Goal: Task Accomplishment & Management: Complete application form

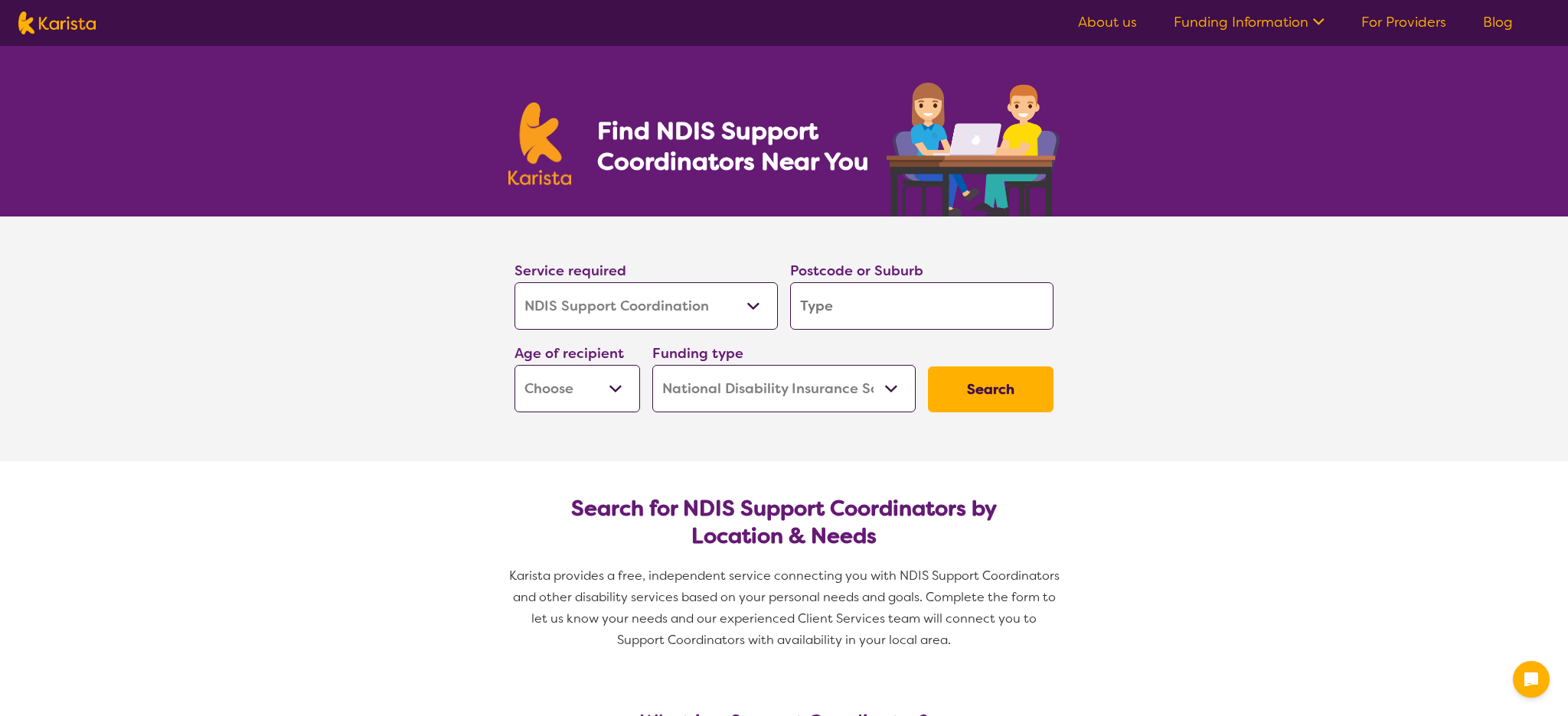
select select "NDIS Support Coordination"
select select "NDIS"
select select "NDIS Support Coordination"
select select "NDIS"
click at [702, 318] on select "Allied Health Assistant Assessment ([MEDICAL_DATA] or [MEDICAL_DATA]) Behaviour…" at bounding box center [646, 306] width 263 height 48
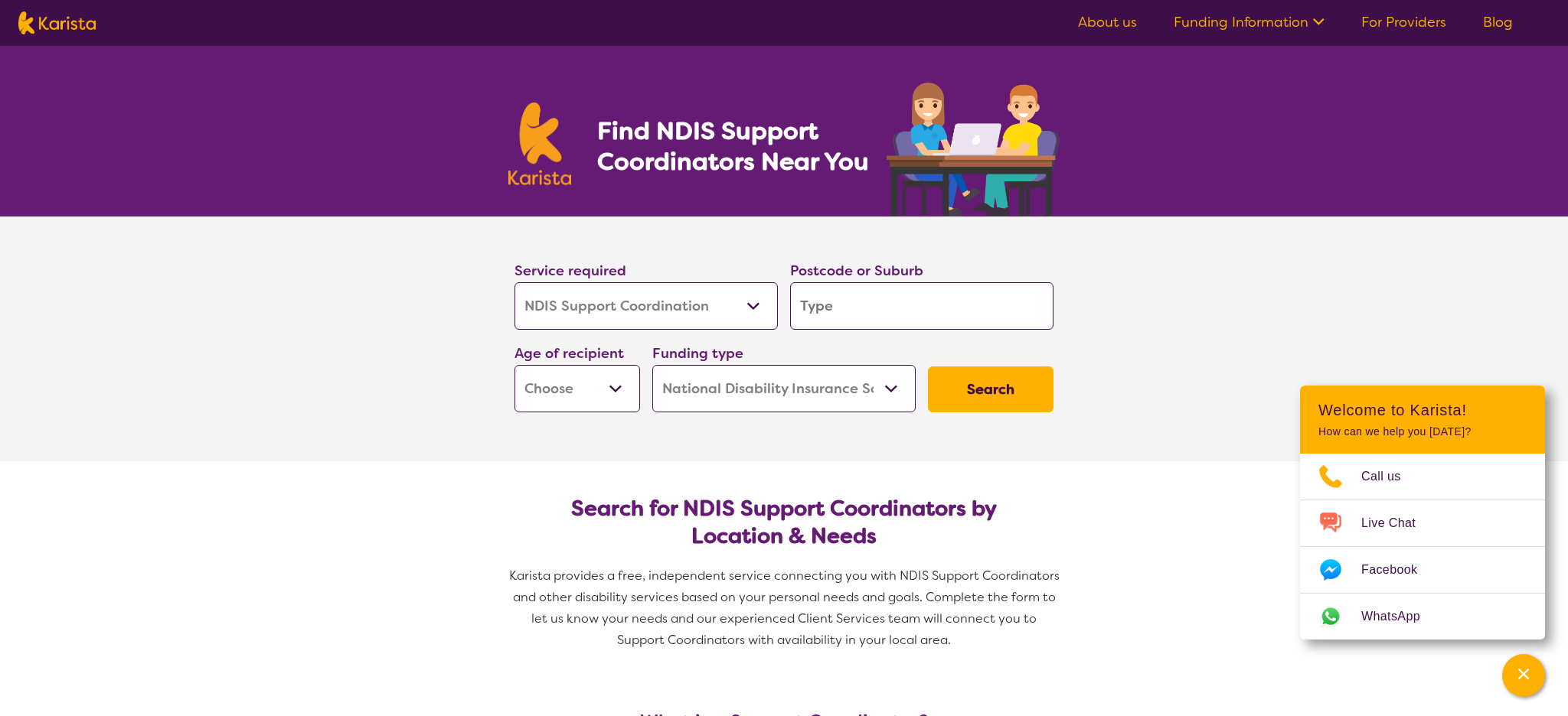
click at [514, 283] on select "Allied Health Assistant Assessment ([MEDICAL_DATA] or [MEDICAL_DATA]) Behaviour…" at bounding box center [646, 306] width 263 height 48
click at [854, 317] on input "search" at bounding box center [921, 306] width 263 height 48
type input "4"
type input "45"
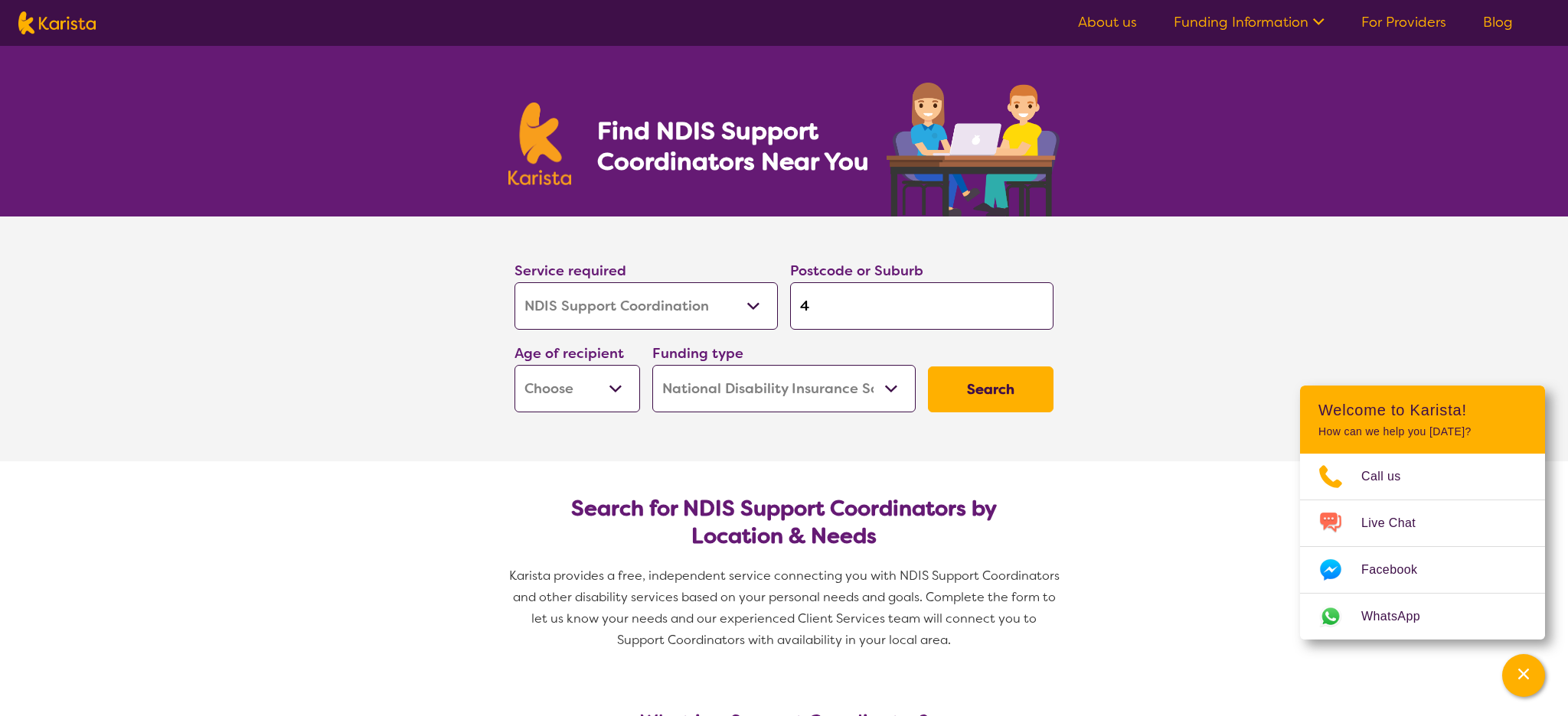
type input "45"
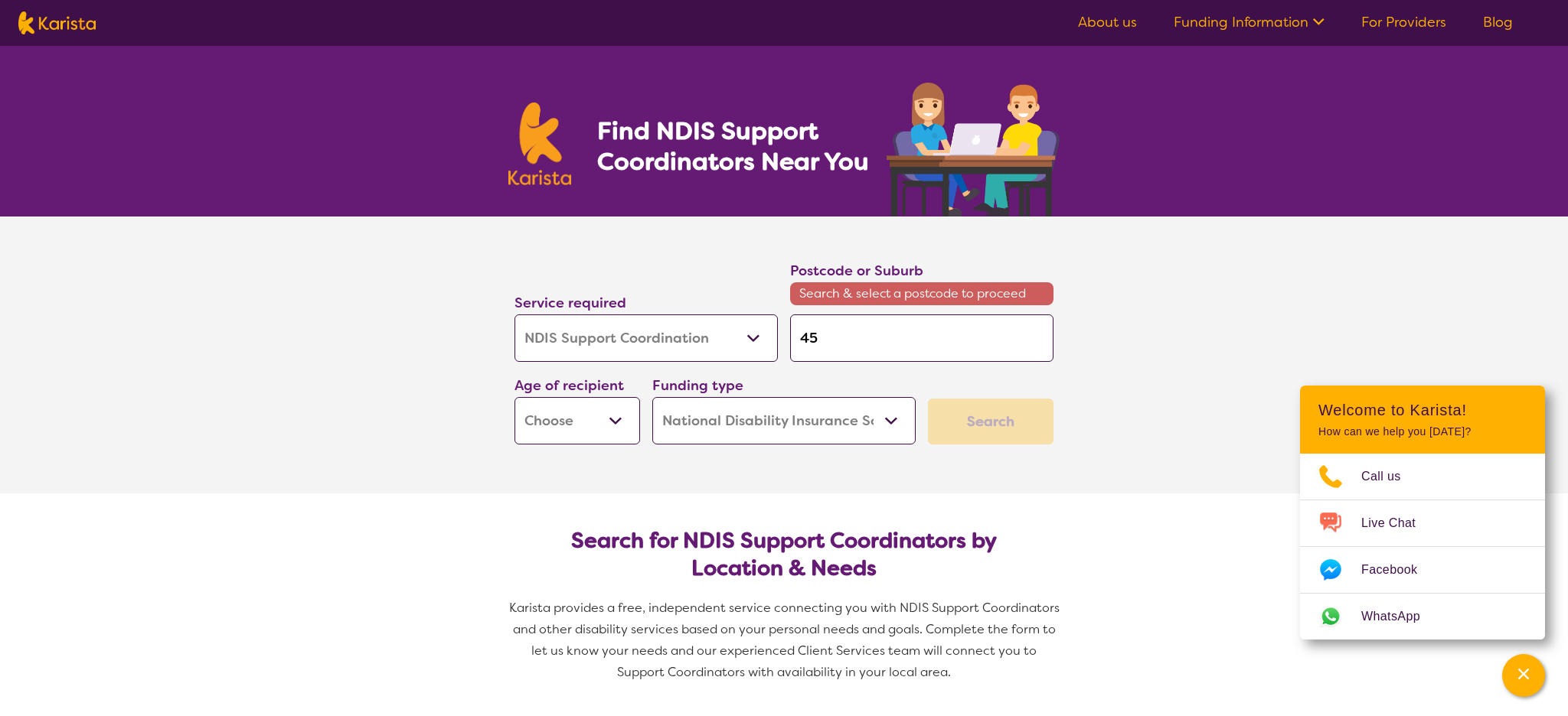
type input "450"
type input "4508"
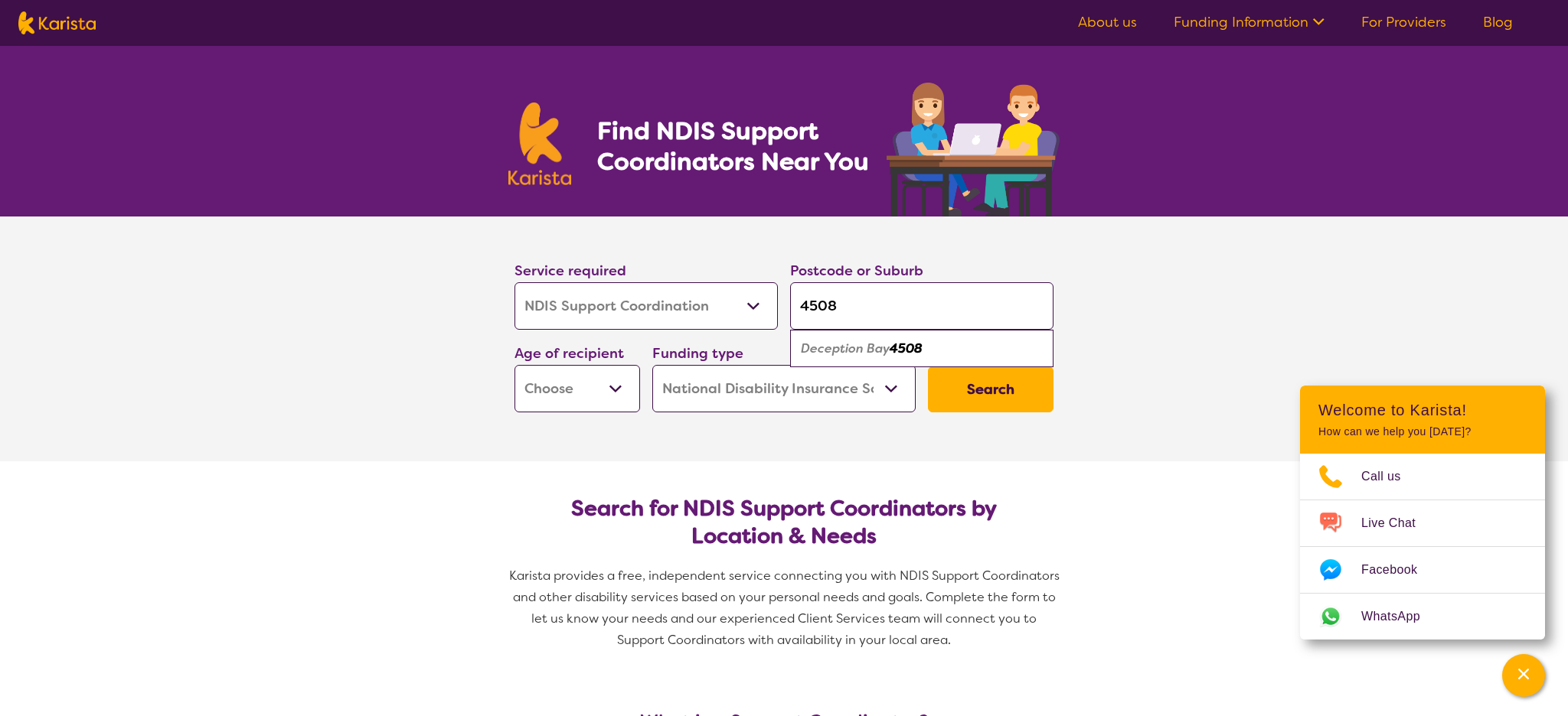
type input "4508"
click at [835, 350] on em "Deception Bay" at bounding box center [845, 349] width 89 height 16
click at [880, 301] on input "4508" at bounding box center [921, 306] width 263 height 48
click at [564, 395] on select "Early Childhood - 0 to 9 Child - 10 to 11 Adolescent - 12 to 17 Adult - 18 to 6…" at bounding box center [577, 388] width 125 height 48
click at [729, 396] on select "Home Care Package (HCP) National Disability Insurance Scheme (NDIS) I don't know" at bounding box center [784, 388] width 263 height 48
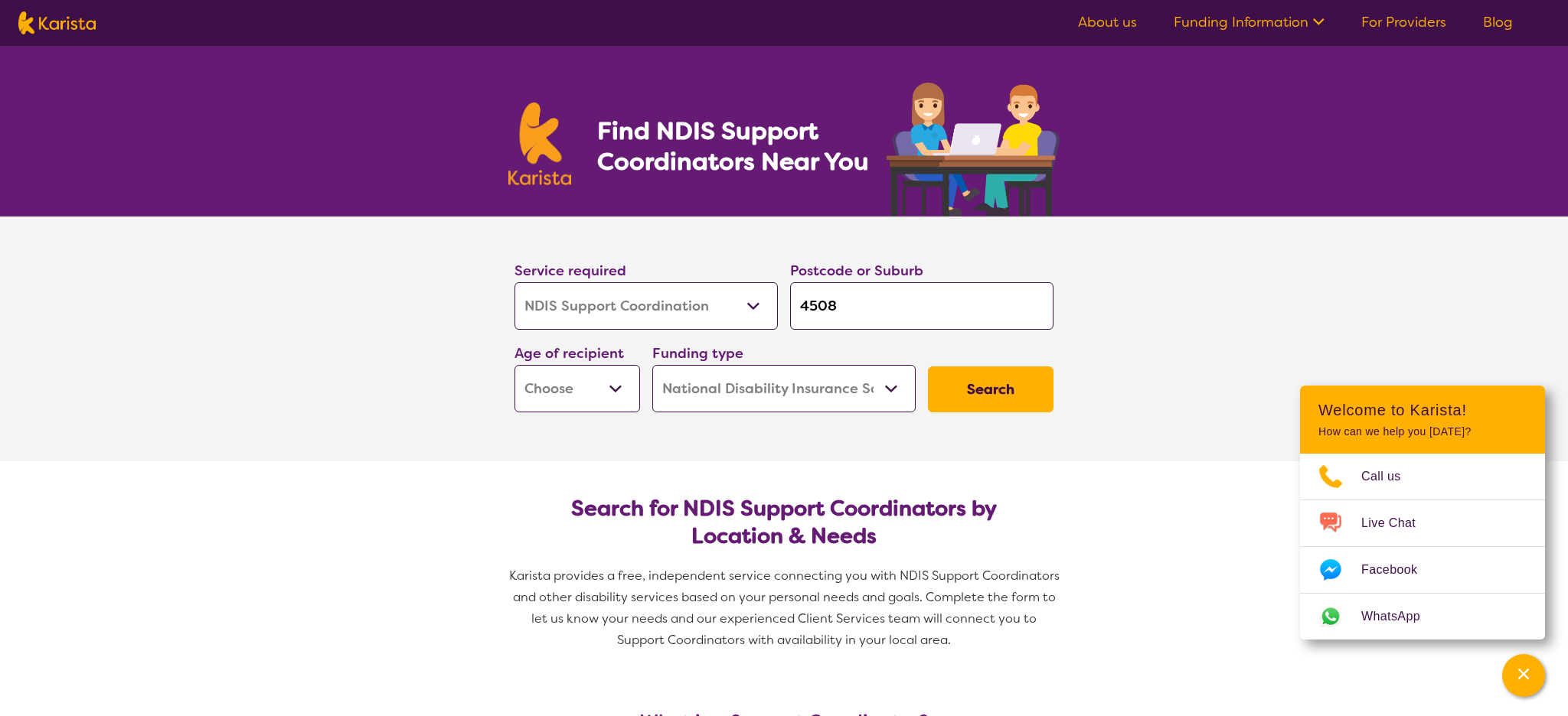
click at [999, 395] on button "Search" at bounding box center [990, 389] width 125 height 46
click at [601, 392] on select "Early Childhood - 0 to 9 Child - 10 to 11 Adolescent - 12 to 17 Adult - 18 to 6…" at bounding box center [577, 388] width 125 height 48
select select "AD"
click at [514, 365] on select "Early Childhood - 0 to 9 Child - 10 to 11 Adolescent - 12 to 17 Adult - 18 to 6…" at bounding box center [577, 388] width 125 height 48
select select "AD"
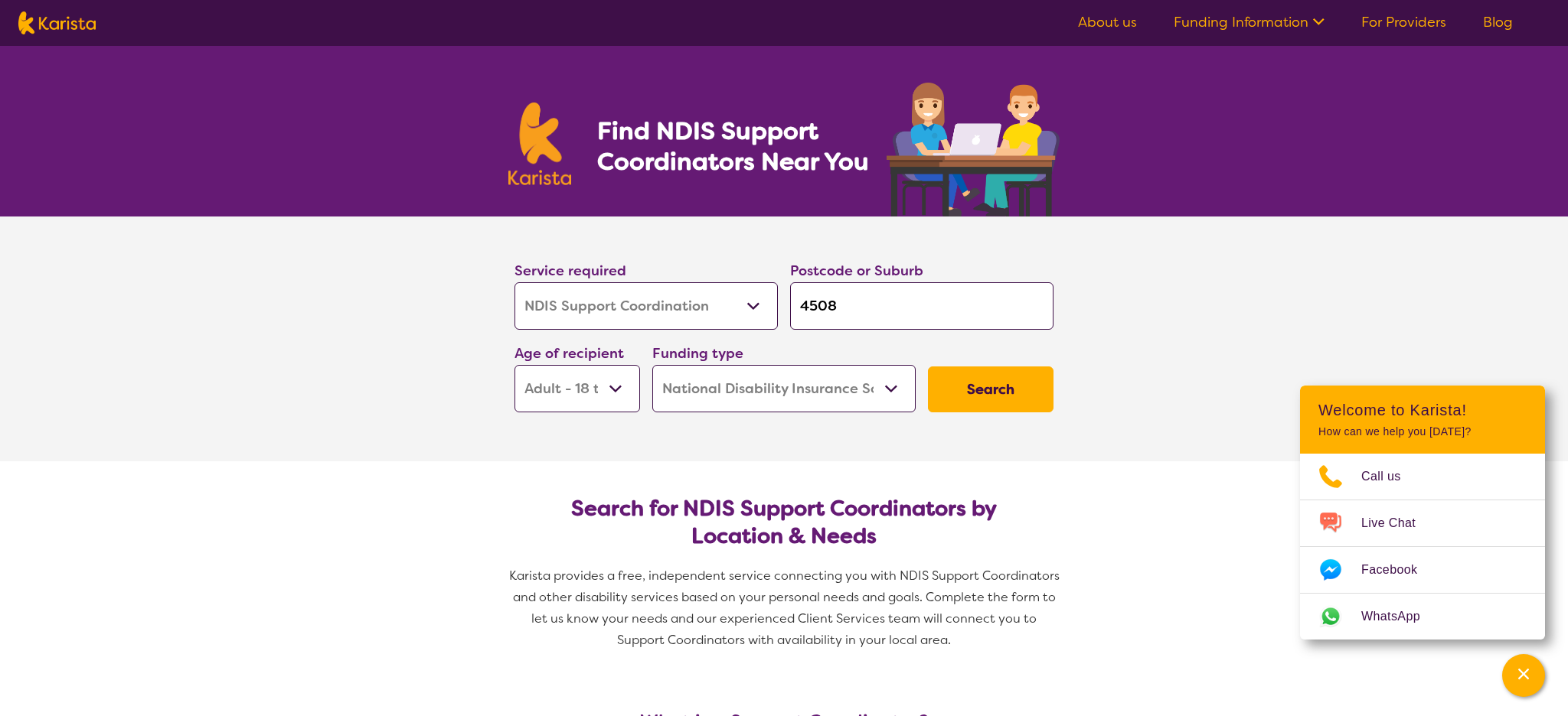
click at [1019, 388] on button "Search" at bounding box center [990, 389] width 125 height 46
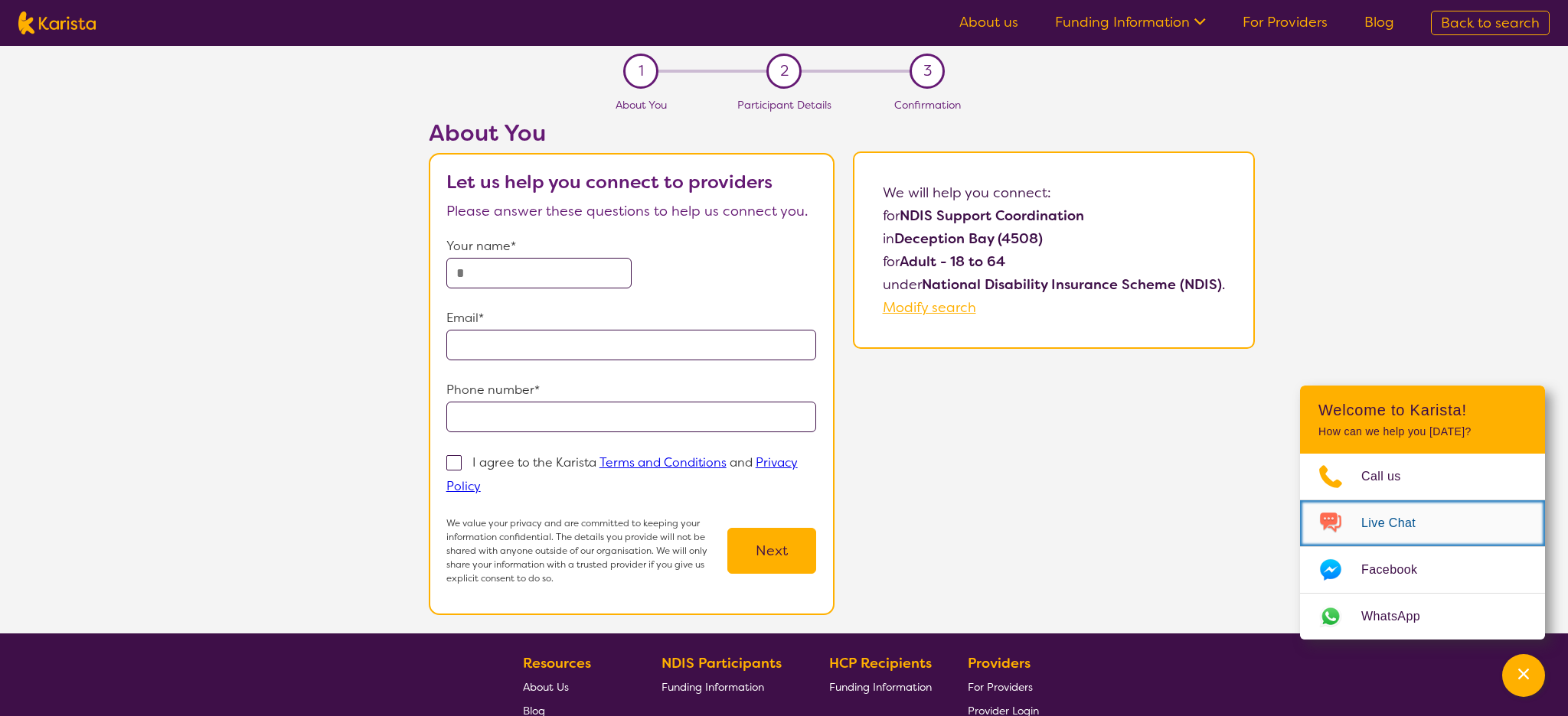
click at [1381, 524] on span "Live Chat" at bounding box center [1398, 524] width 72 height 23
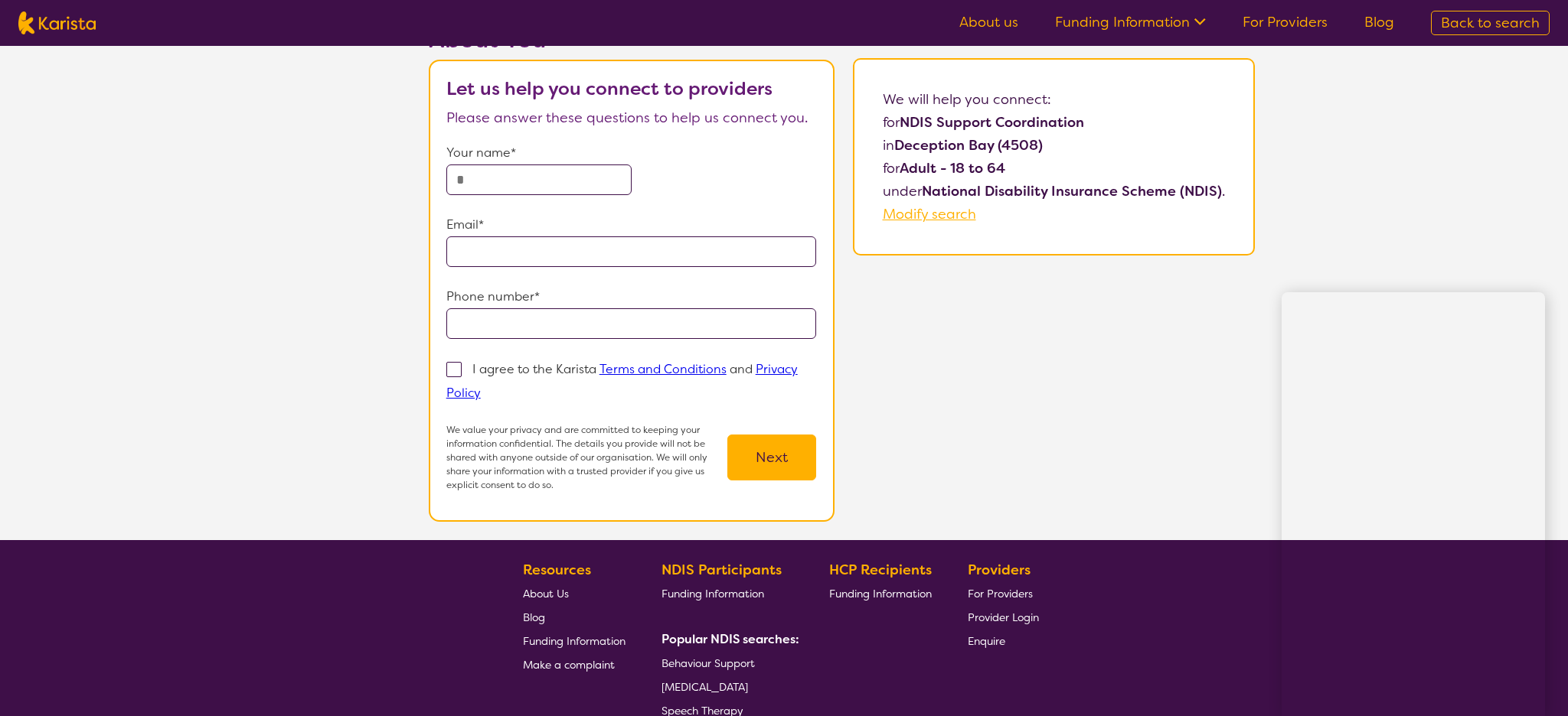
scroll to position [82, 0]
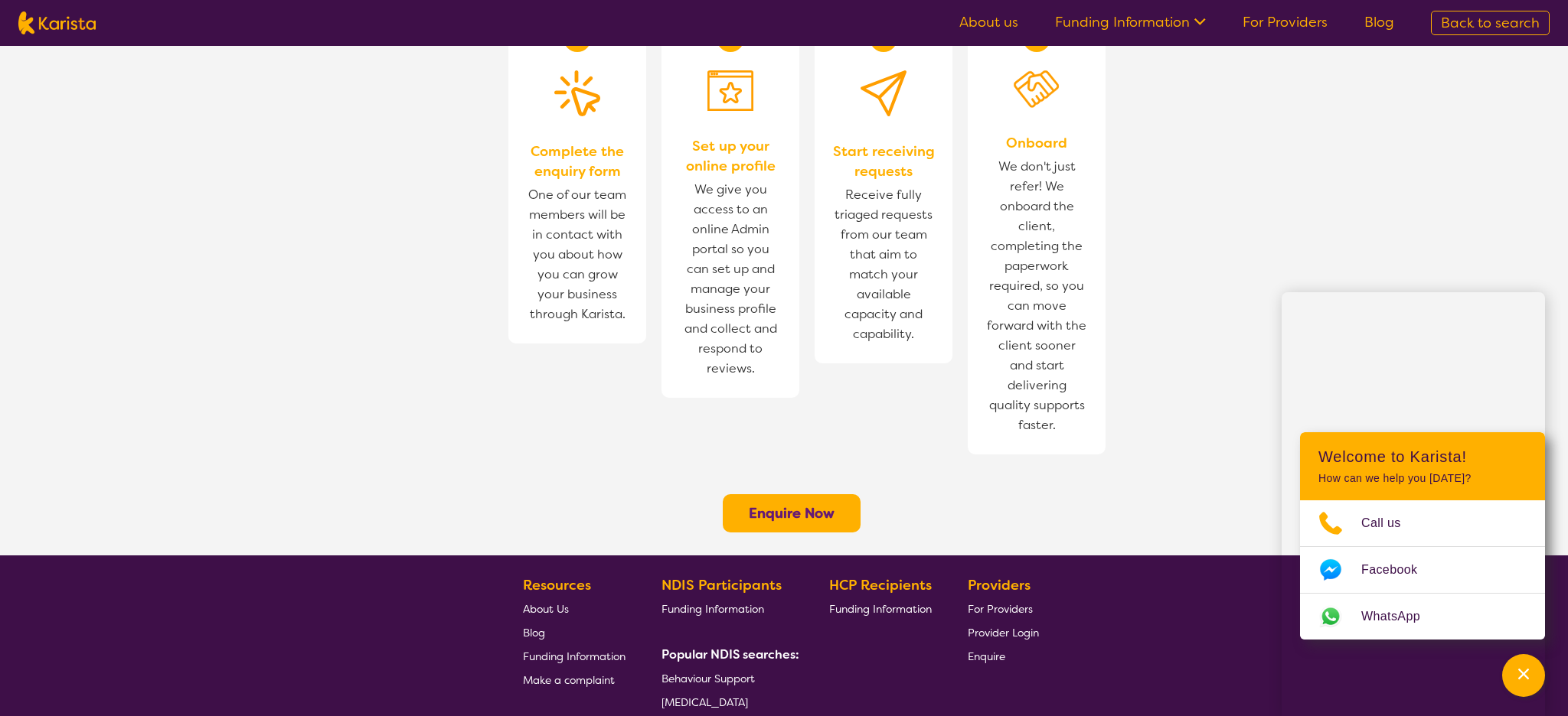
scroll to position [1023, 0]
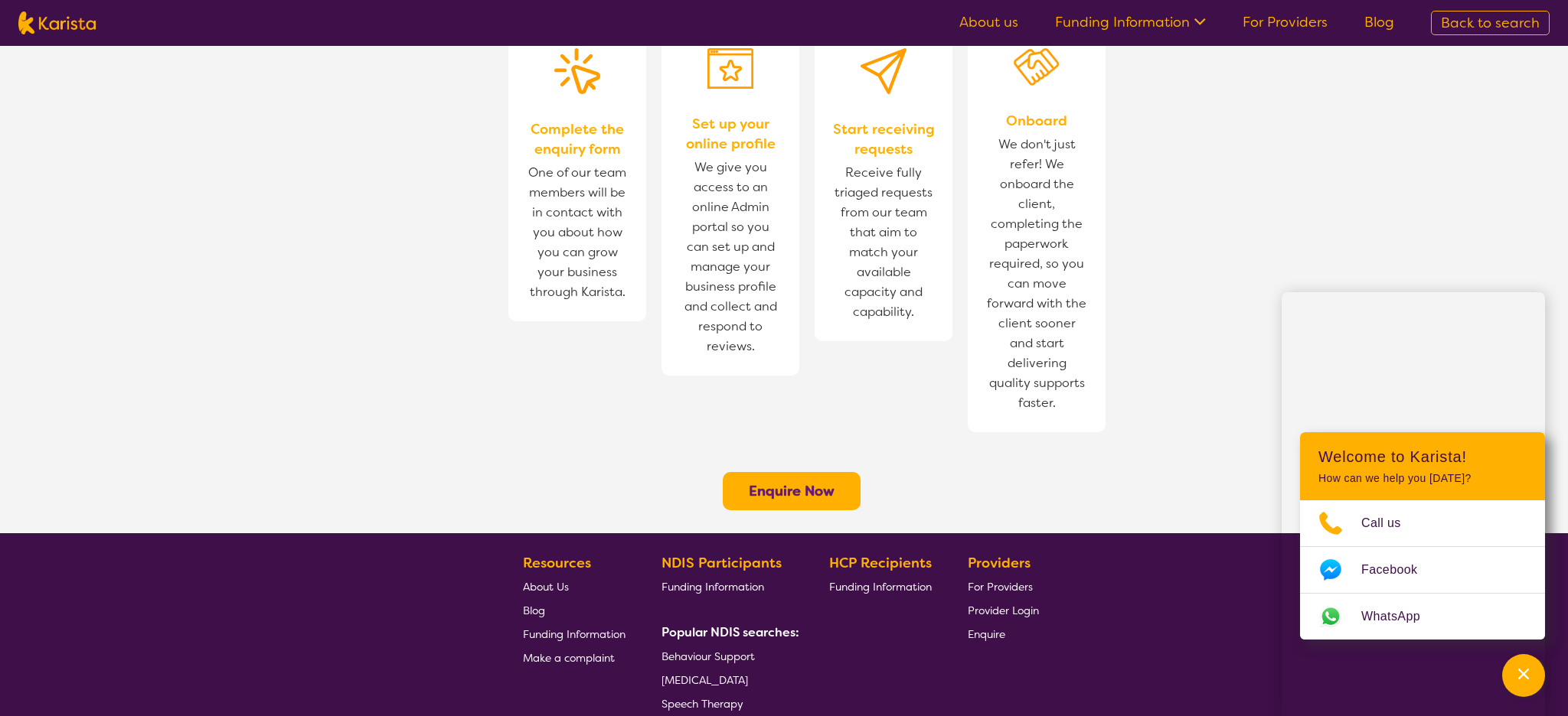
click at [798, 482] on b "Enquire Now" at bounding box center [791, 491] width 86 height 19
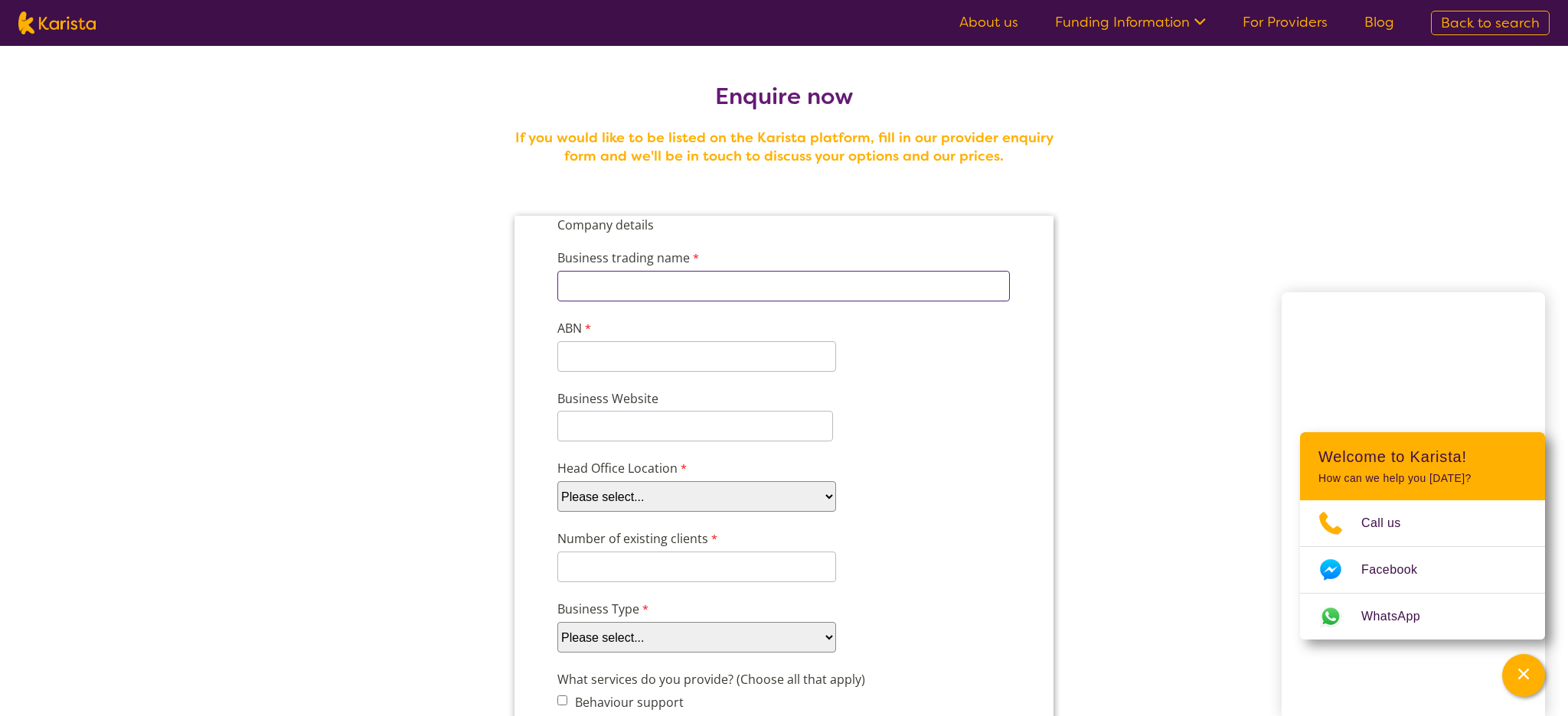
click at [653, 283] on input "Business trading name" at bounding box center [784, 286] width 452 height 31
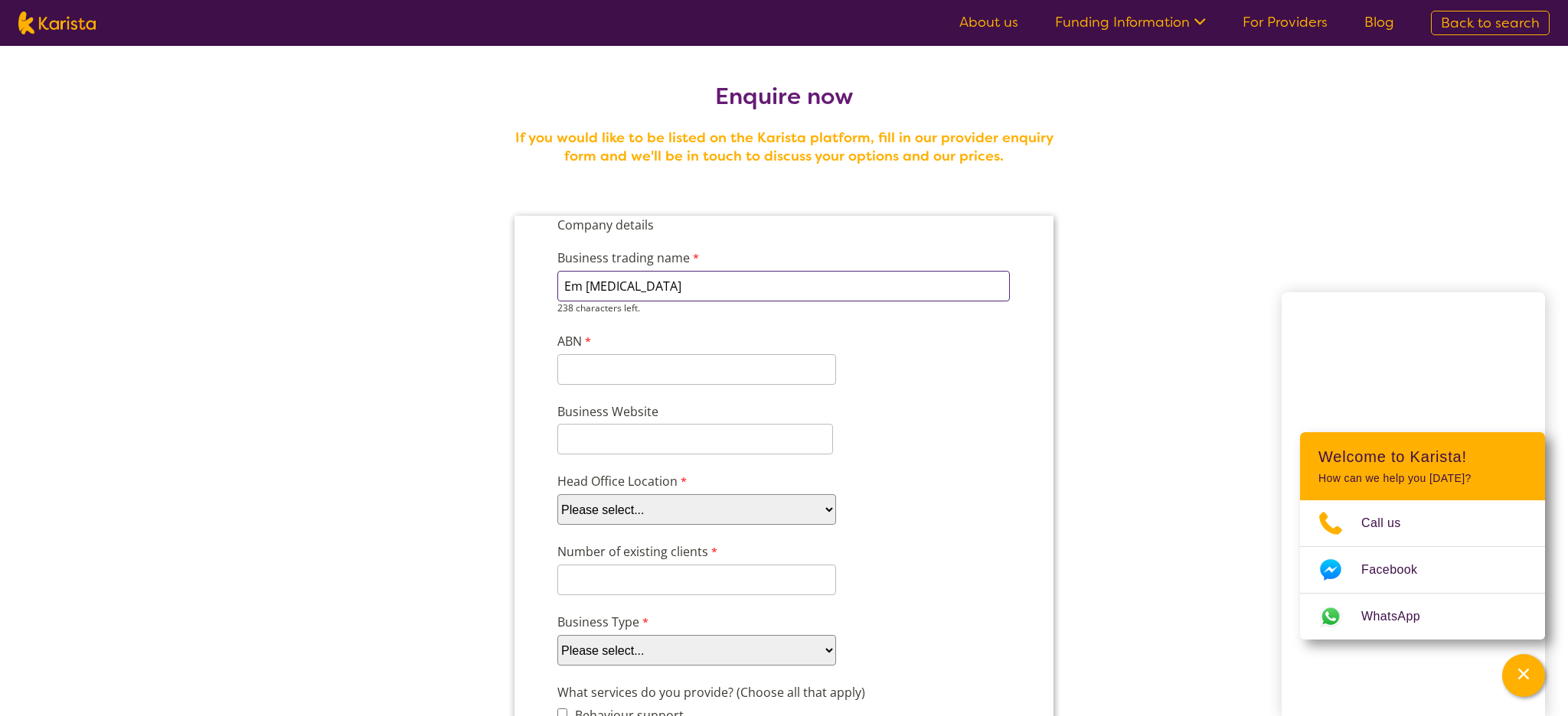
type input "Em Psychotherapy"
click at [652, 504] on select "Please select... ACT NSW NT QLD SA TAS VIC WA" at bounding box center [696, 509] width 278 height 31
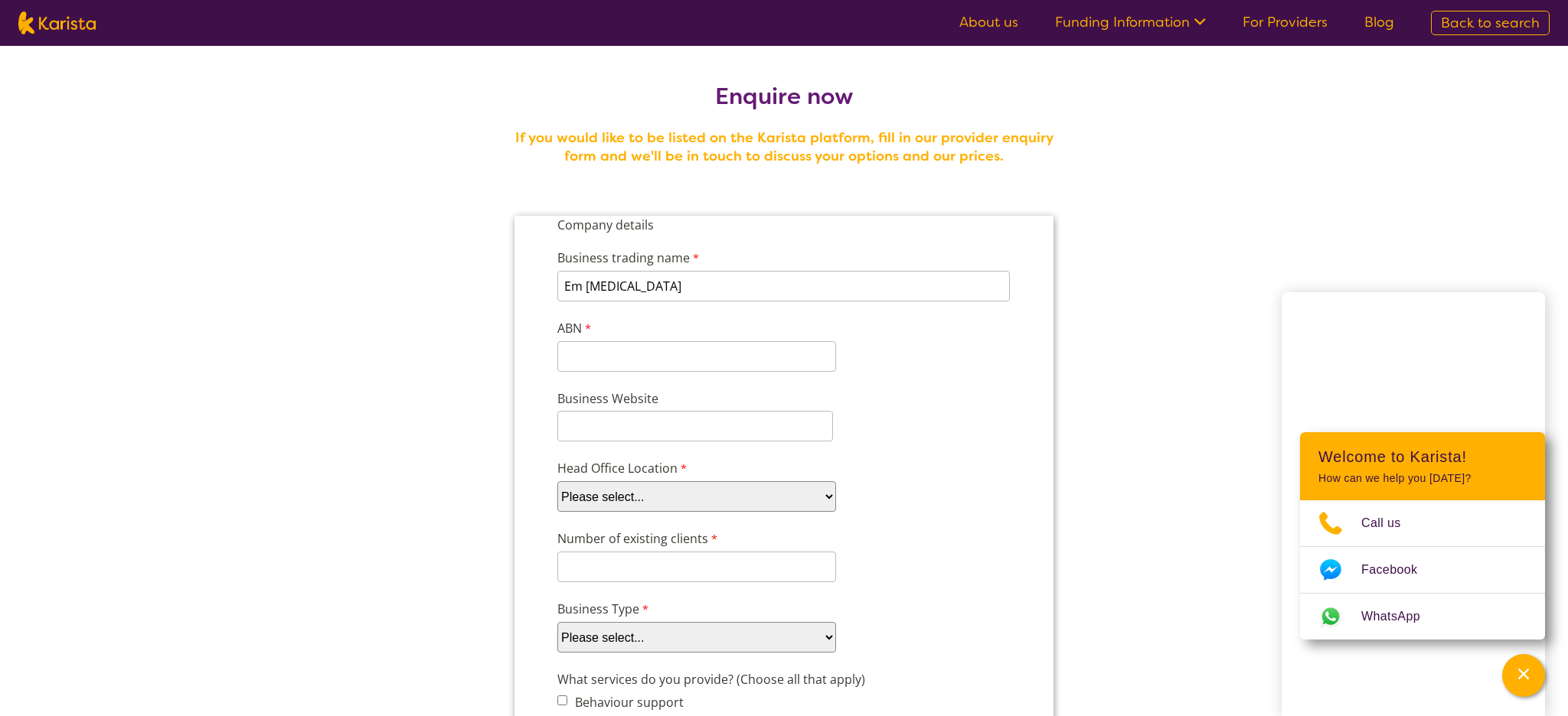
select select "tfa_97"
click at [557, 481] on select "Please select... ACT NSW NT QLD SA TAS VIC WA" at bounding box center [696, 496] width 278 height 31
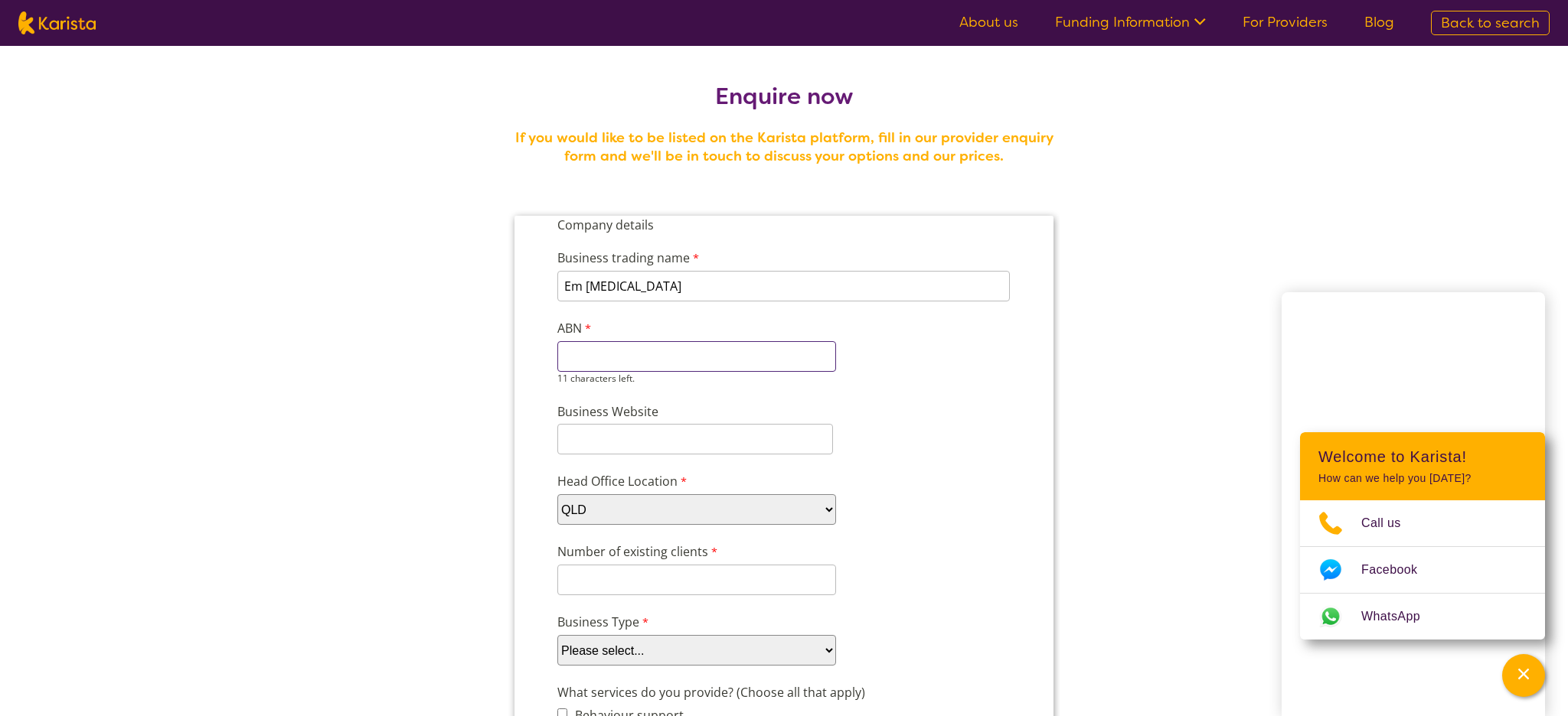
click at [610, 357] on input "ABN" at bounding box center [696, 356] width 278 height 31
type input "81730436335"
click at [640, 439] on input "Business Website" at bounding box center [695, 439] width 276 height 31
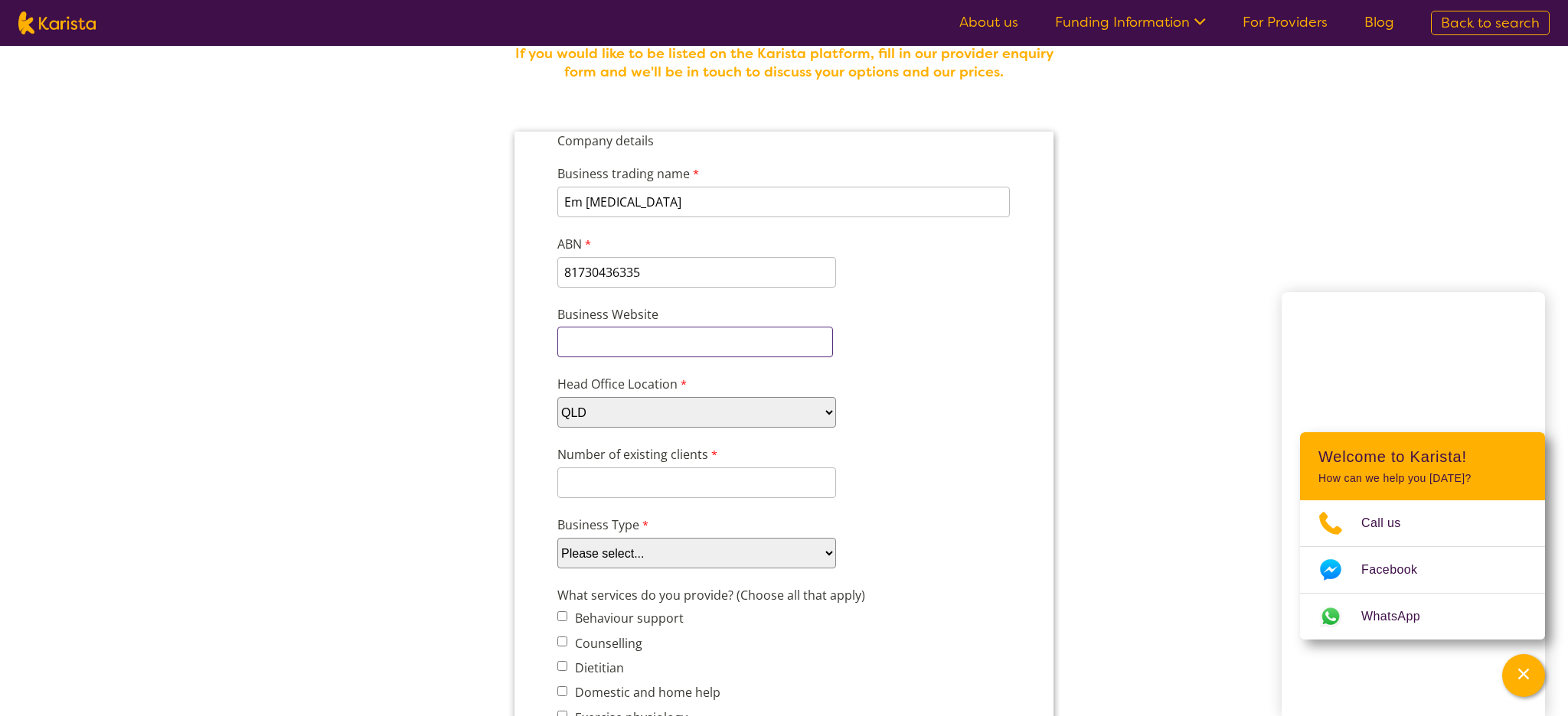
scroll to position [94, 0]
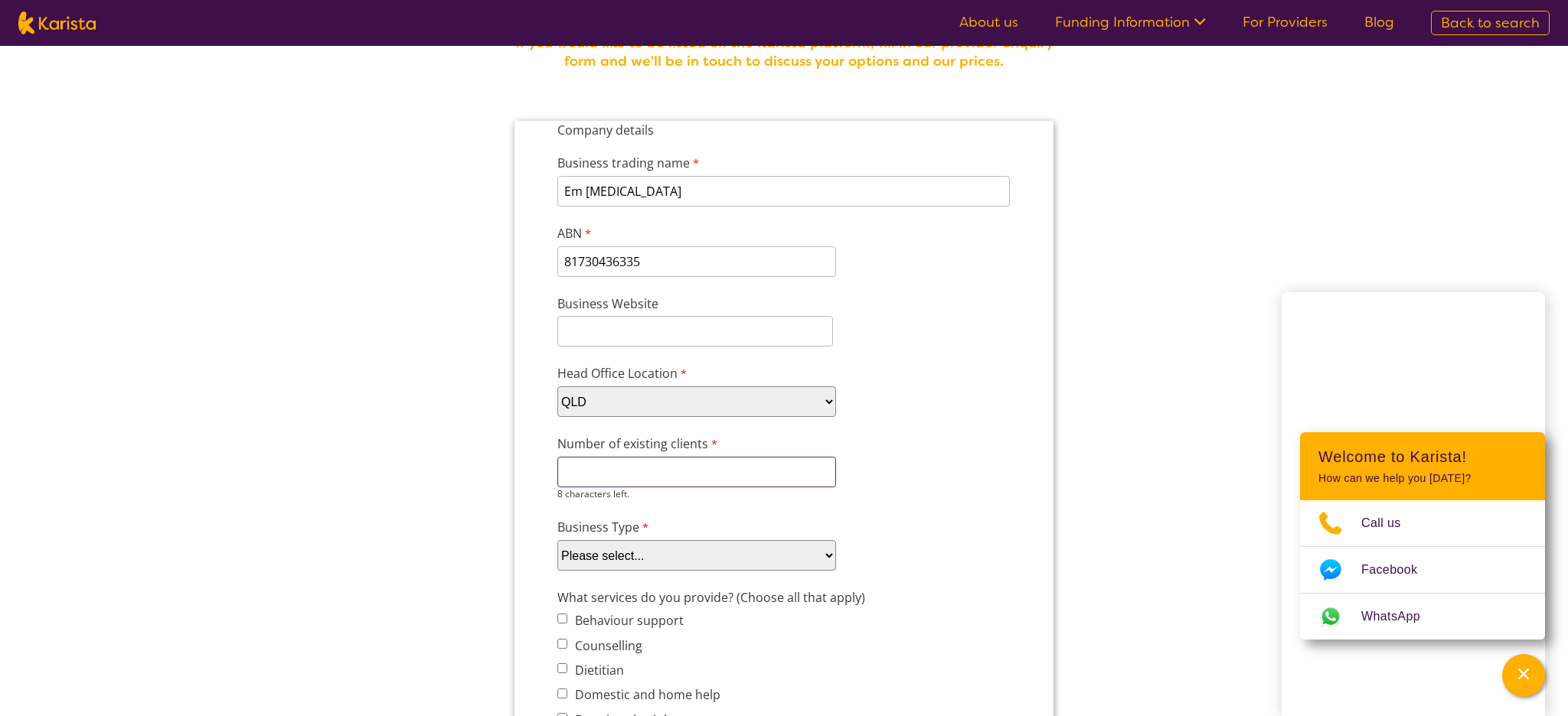
click at [630, 467] on input "Number of existing clients" at bounding box center [696, 471] width 278 height 31
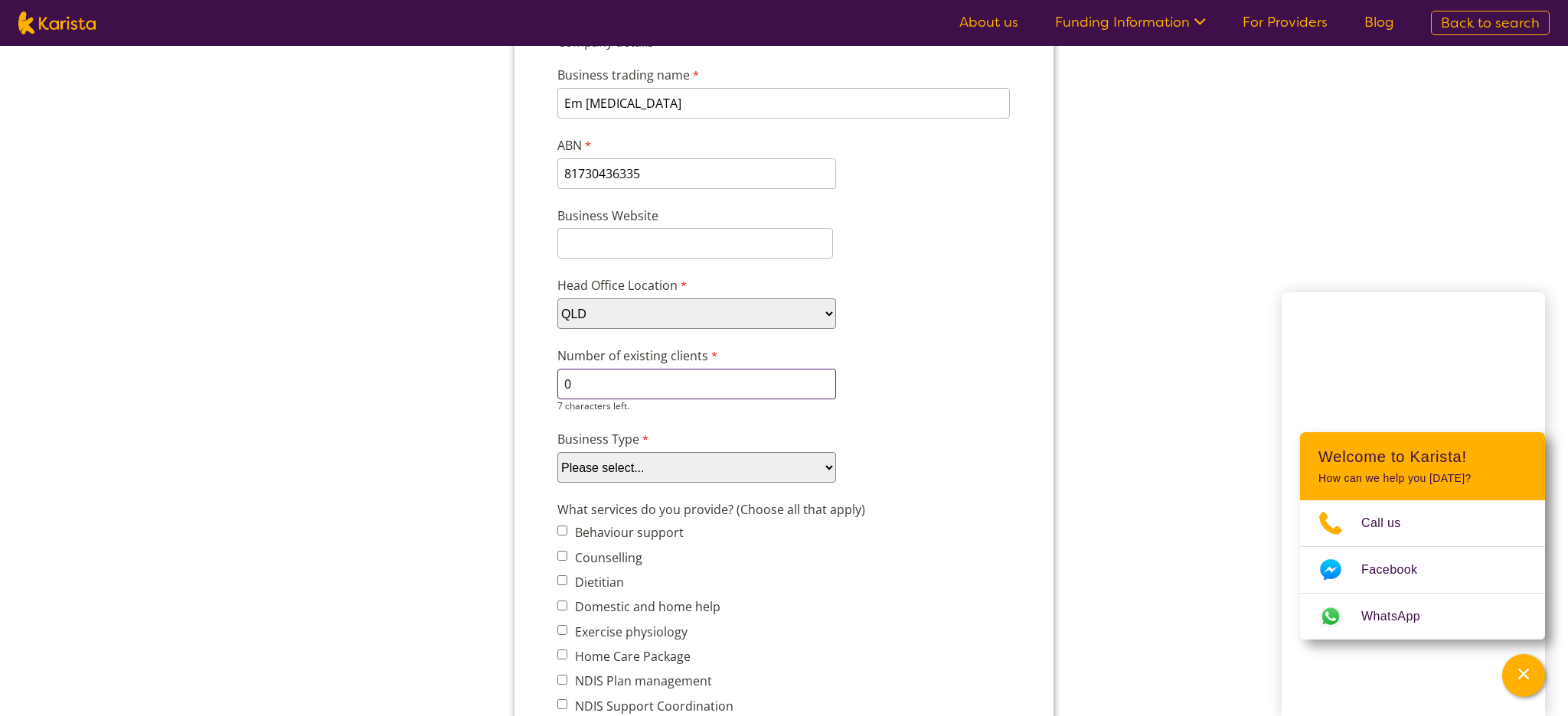
scroll to position [187, 0]
type input "0"
click at [632, 462] on select "Please select... Company Individual/Sole Trader Other (please specify)" at bounding box center [696, 463] width 278 height 31
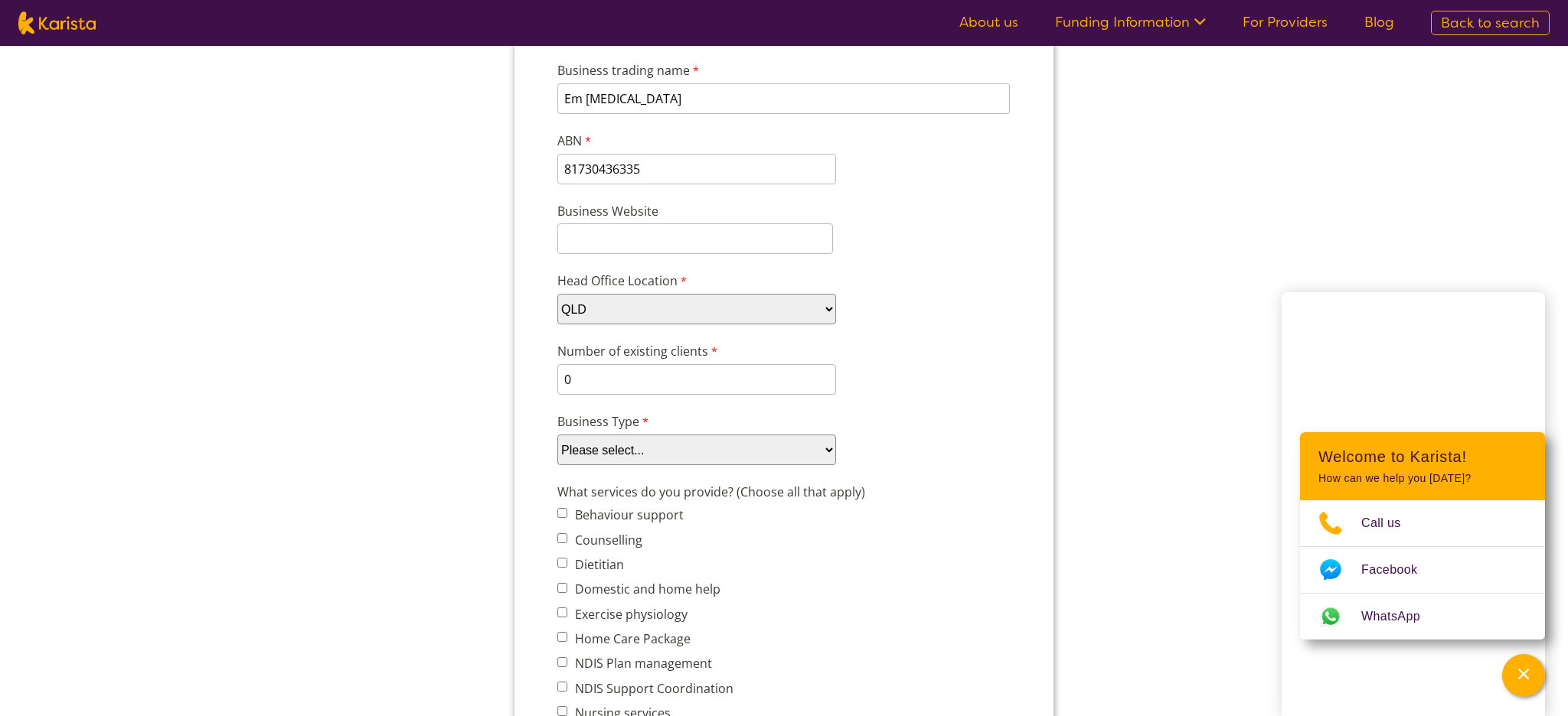
select select "tfa_88"
click at [557, 434] on select "Please select... Company Individual/Sole Trader Other (please specify)" at bounding box center [696, 449] width 278 height 31
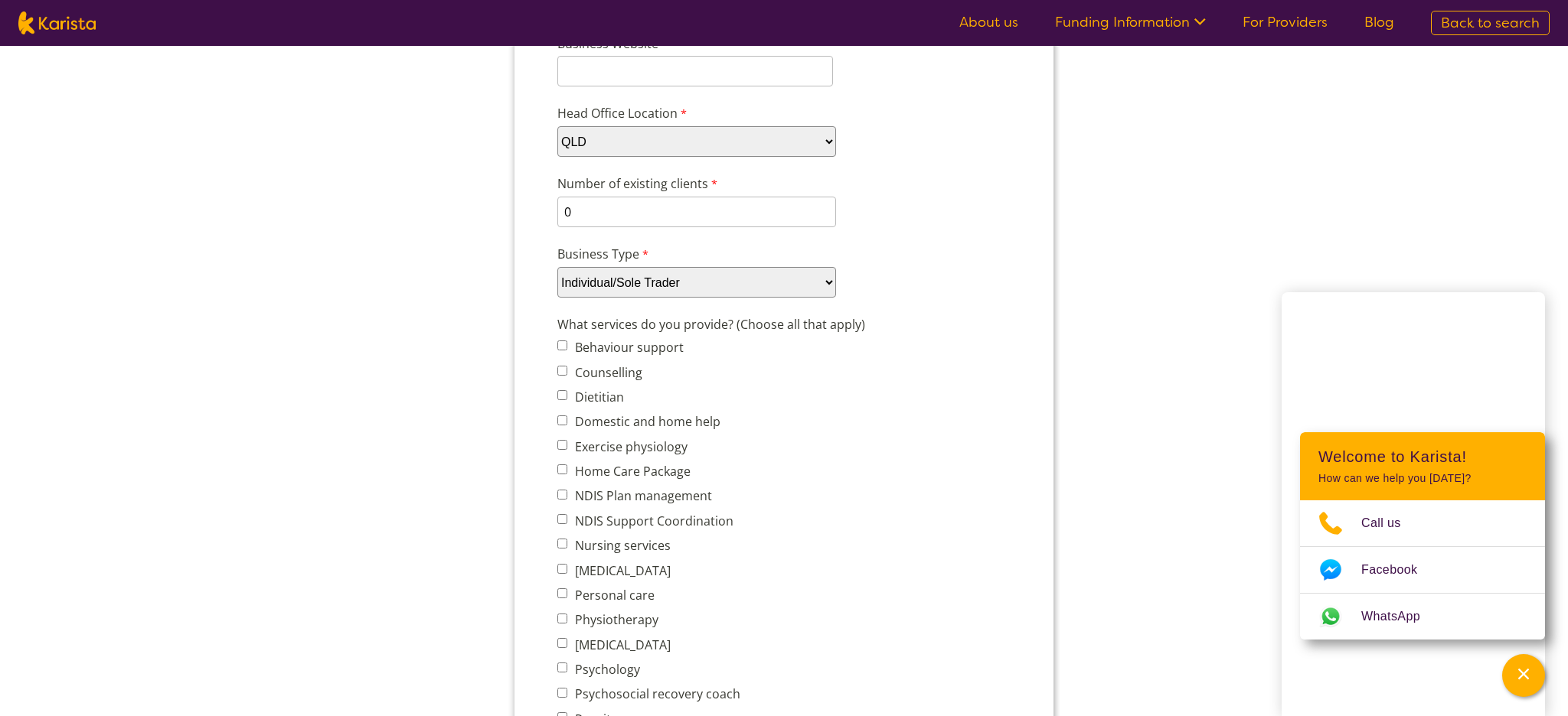
scroll to position [362, 0]
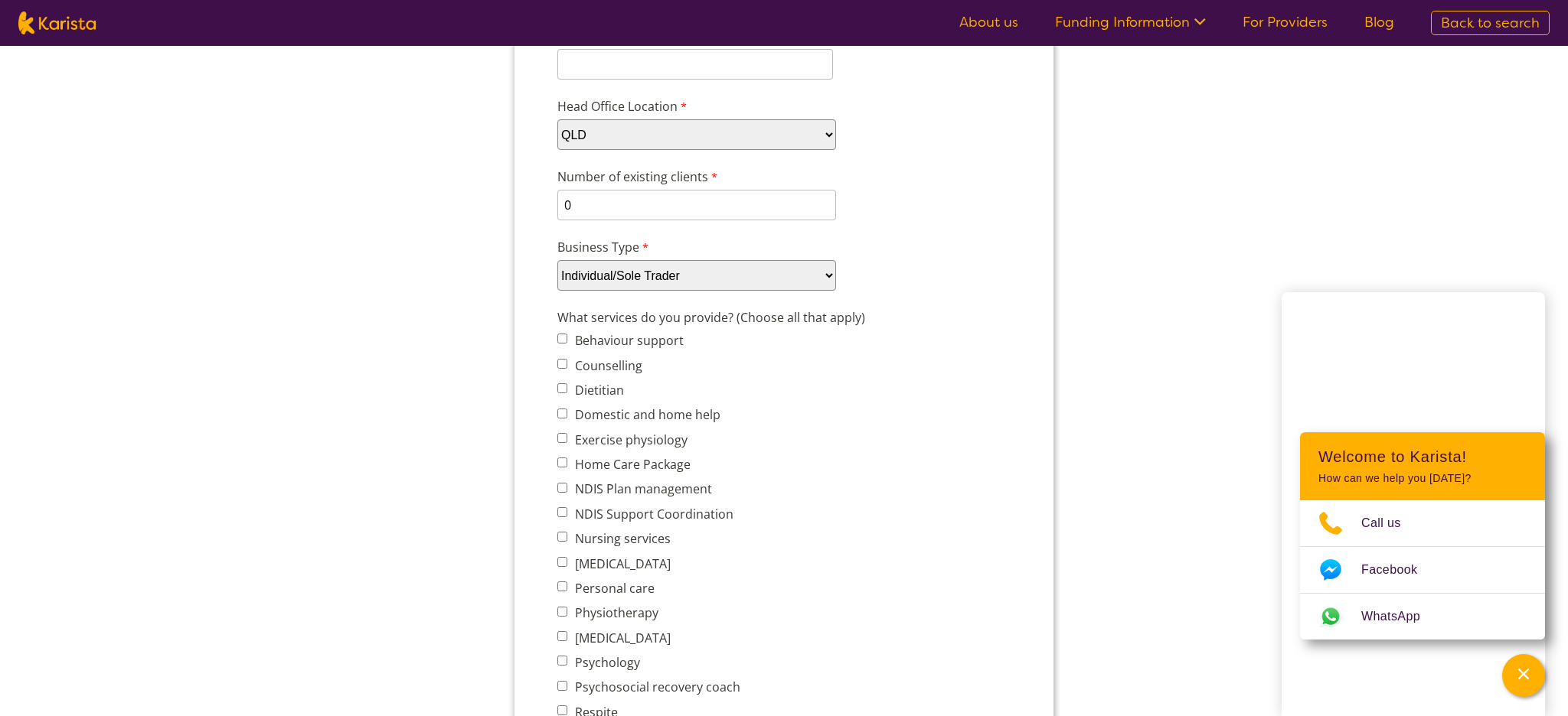
click at [563, 365] on input "Counselling" at bounding box center [562, 363] width 10 height 10
checkbox input "true"
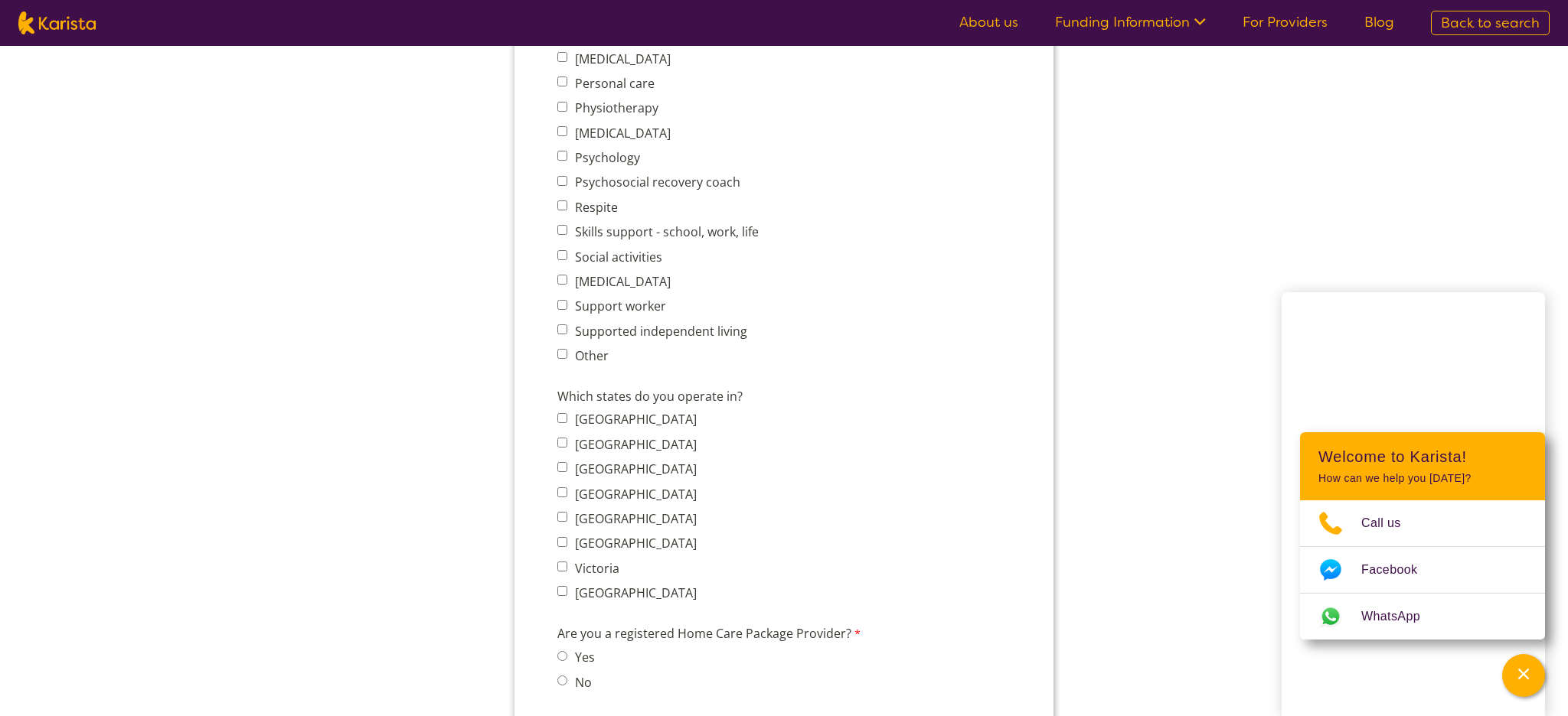
scroll to position [887, 0]
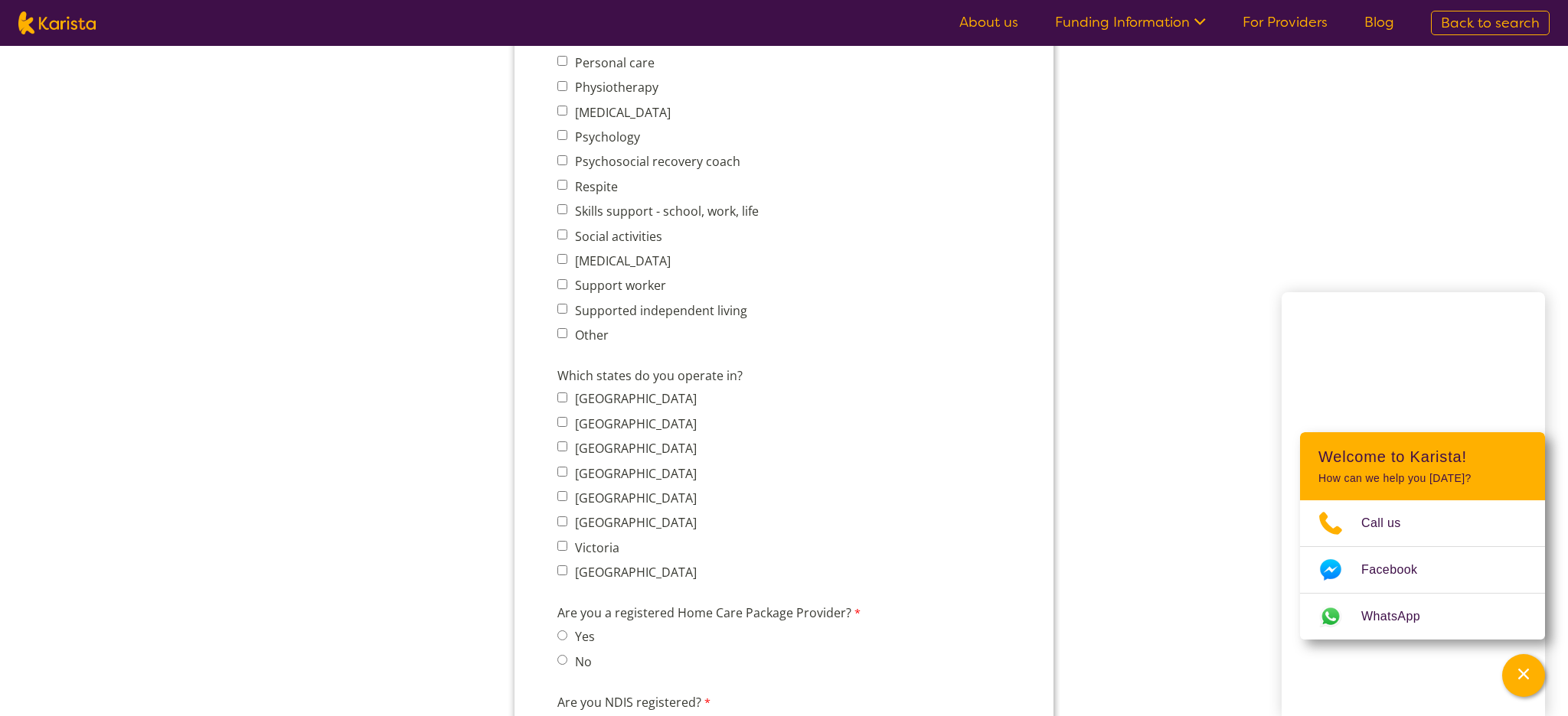
click at [564, 467] on input "Queensland" at bounding box center [562, 471] width 10 height 10
checkbox input "true"
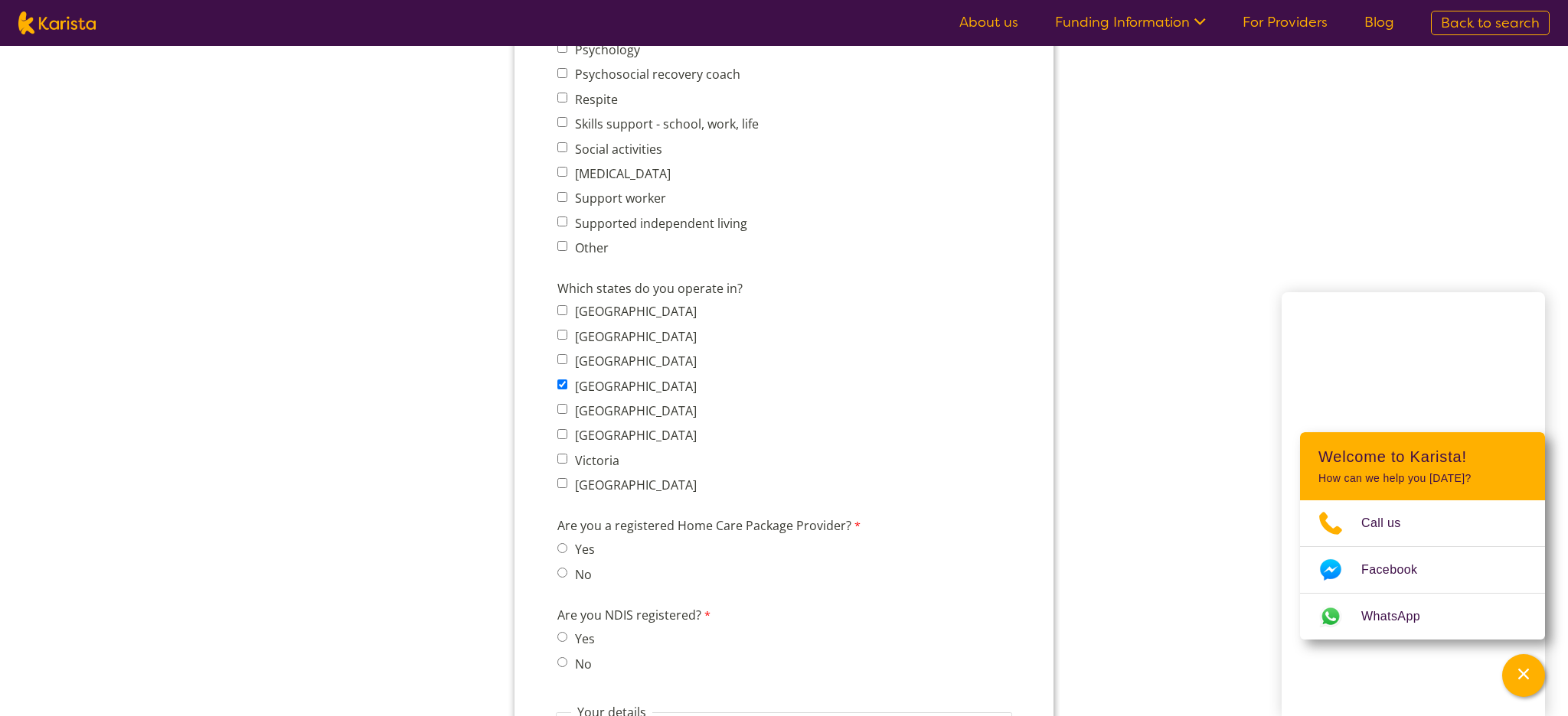
scroll to position [997, 0]
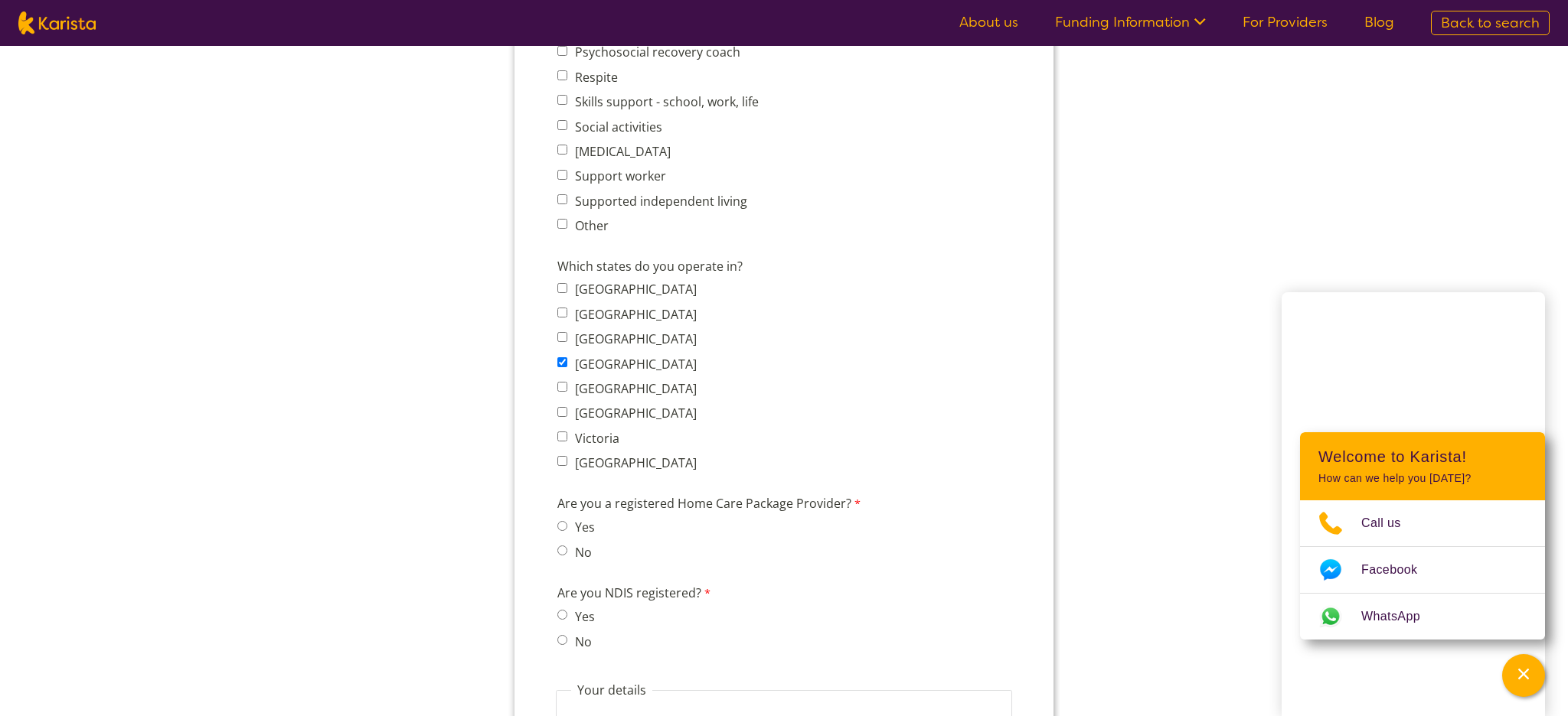
click at [562, 542] on span "No" at bounding box center [580, 553] width 47 height 21
drag, startPoint x: 558, startPoint y: 537, endPoint x: 560, endPoint y: 551, distance: 14.1
click at [558, 546] on input "No" at bounding box center [562, 550] width 10 height 10
radio input "true"
click at [562, 635] on input "No" at bounding box center [562, 639] width 10 height 10
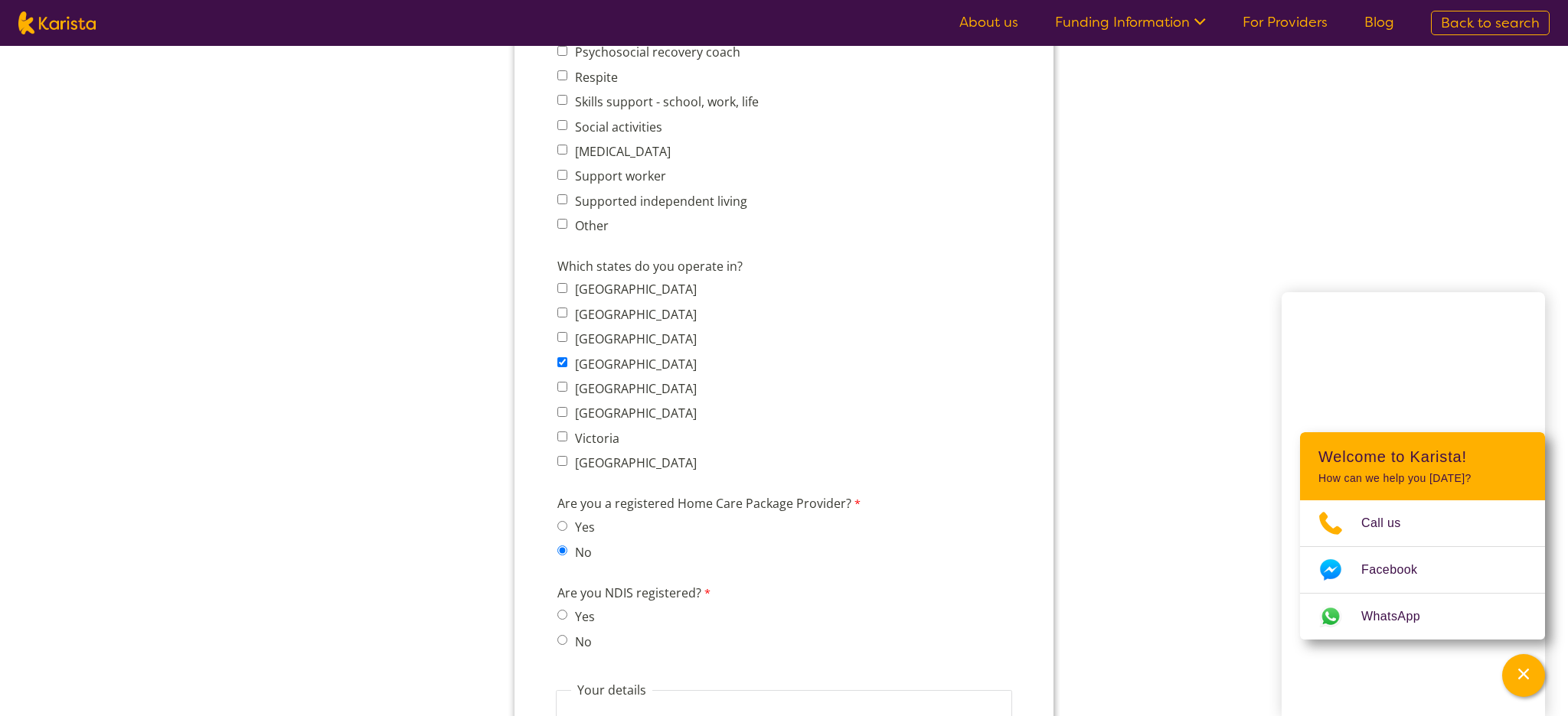
radio input "true"
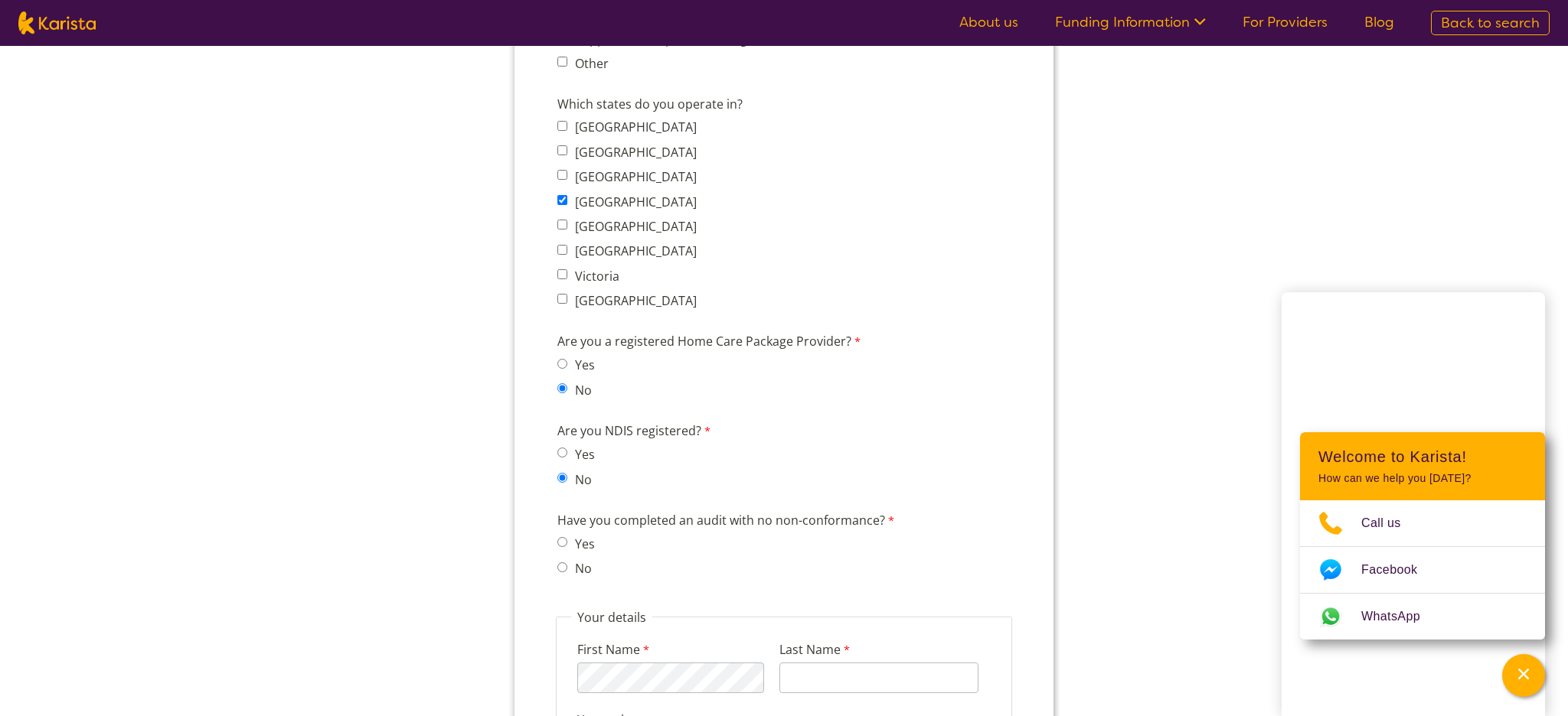
scroll to position [1161, 0]
click at [585, 559] on label "No" at bounding box center [581, 567] width 21 height 17
click at [567, 561] on input "No" at bounding box center [562, 565] width 10 height 10
radio input "true"
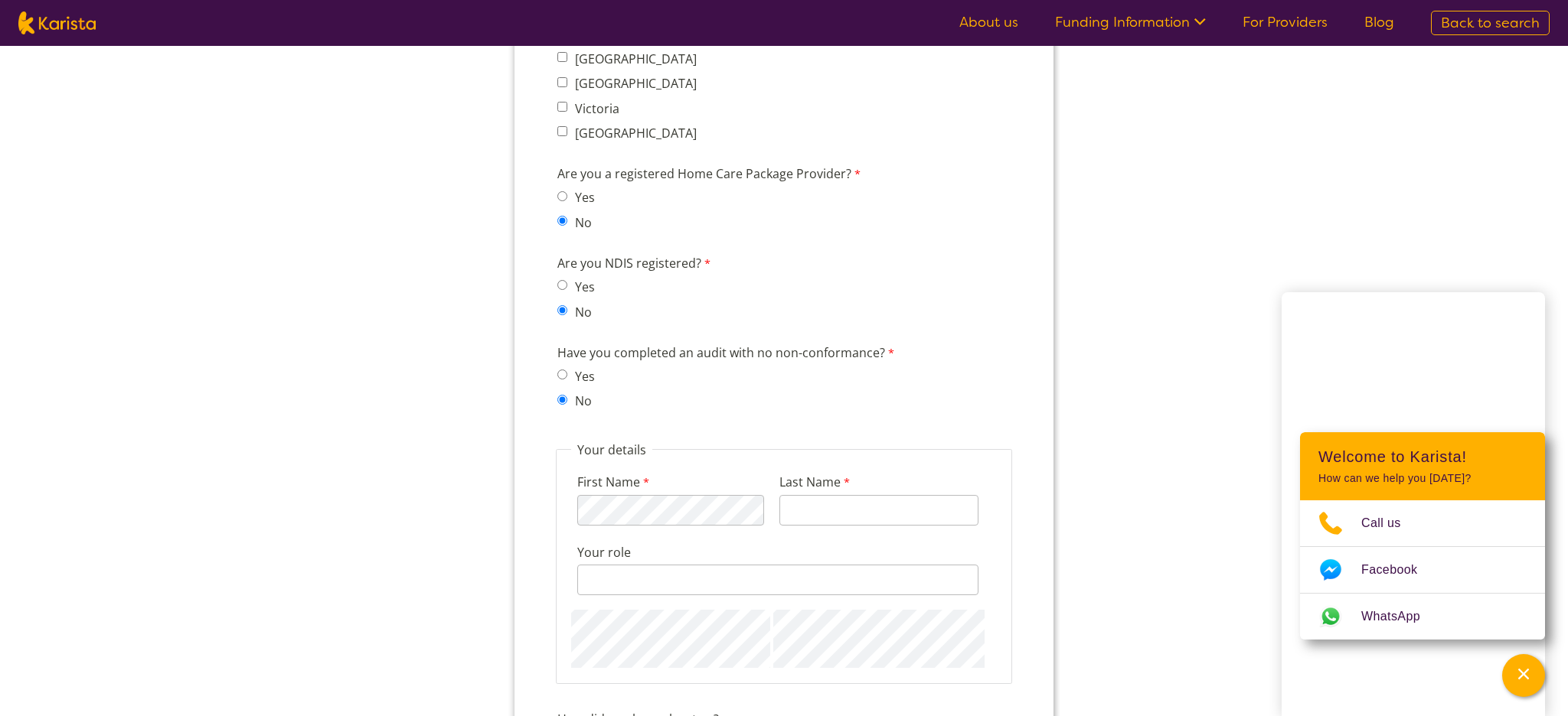
scroll to position [1347, 0]
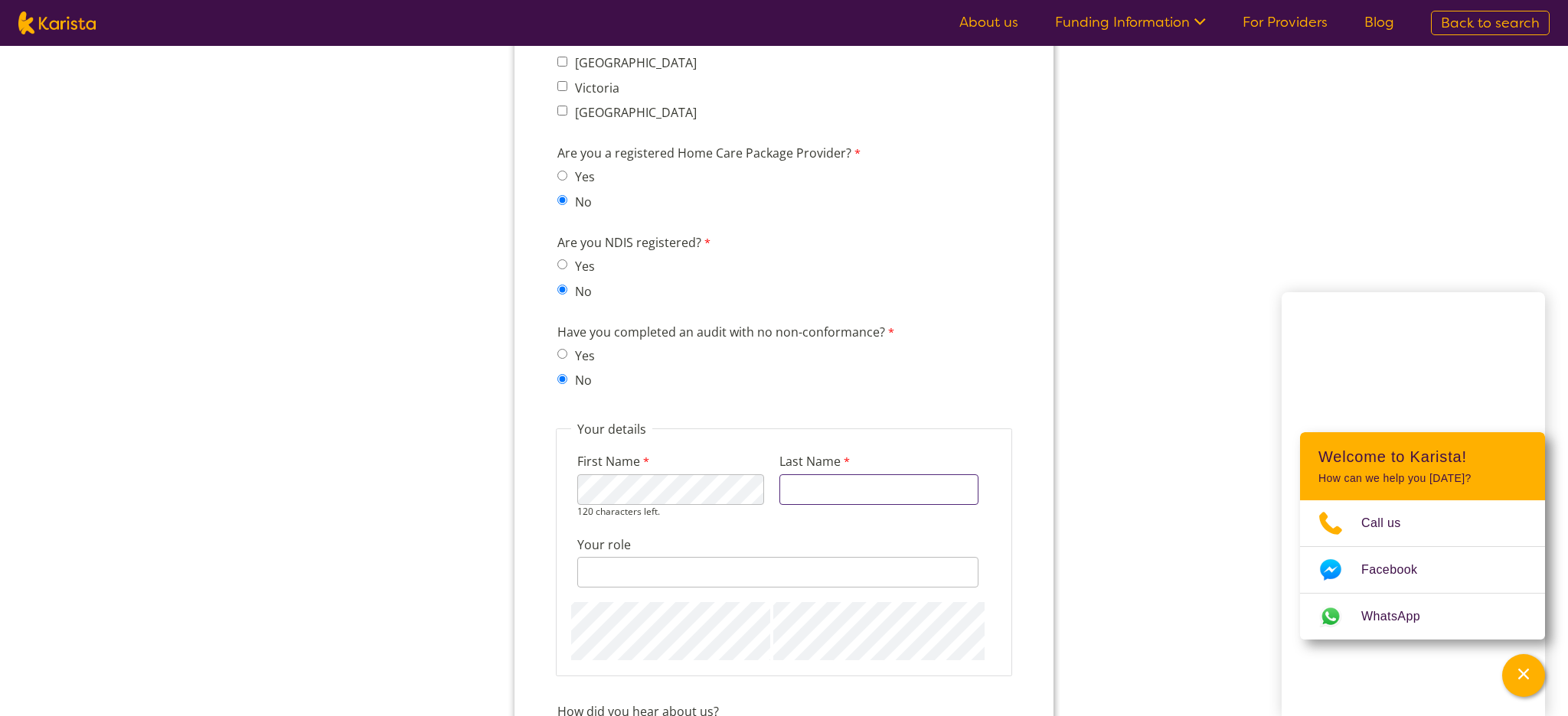
type input "Bassi"
click at [666, 564] on div "128 characters left." at bounding box center [777, 565] width 401 height 43
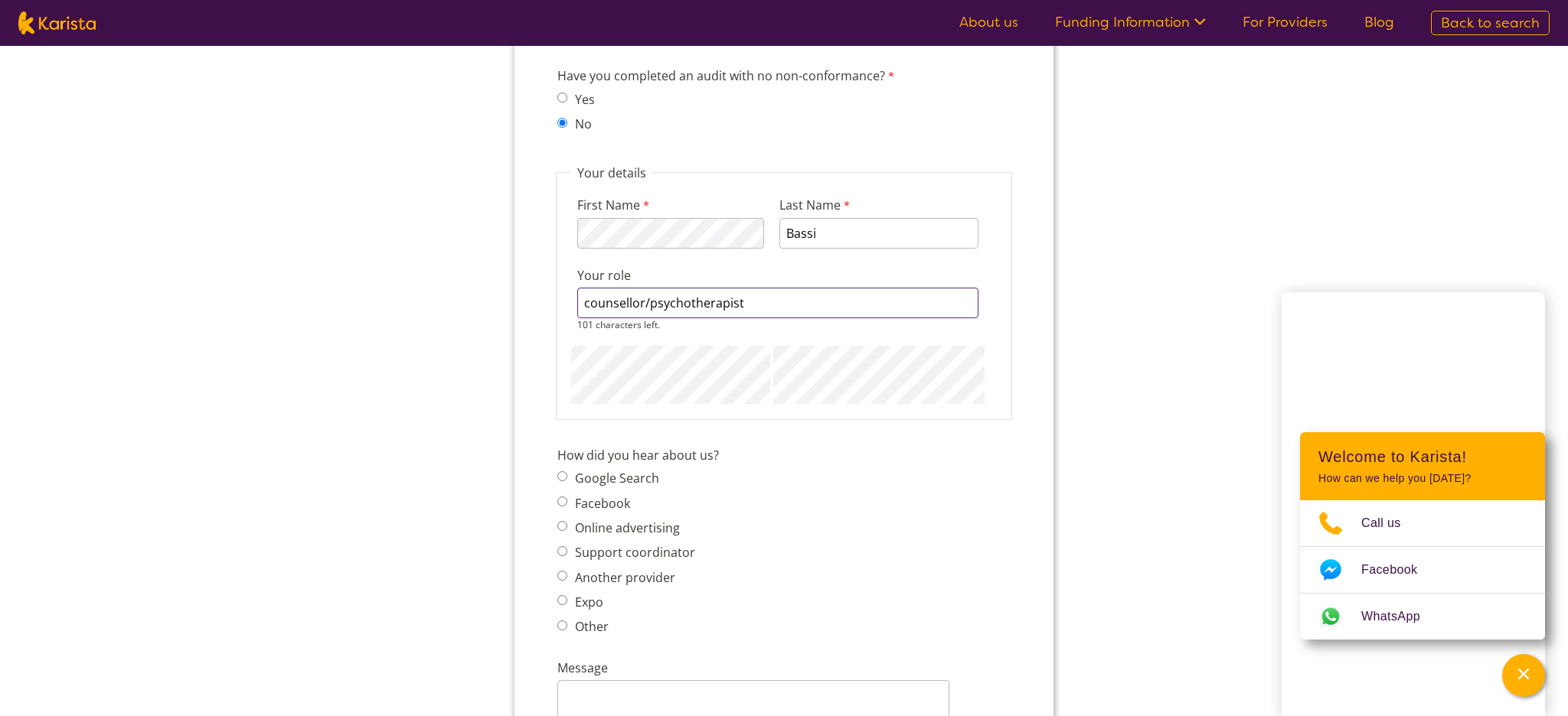
scroll to position [1614, 0]
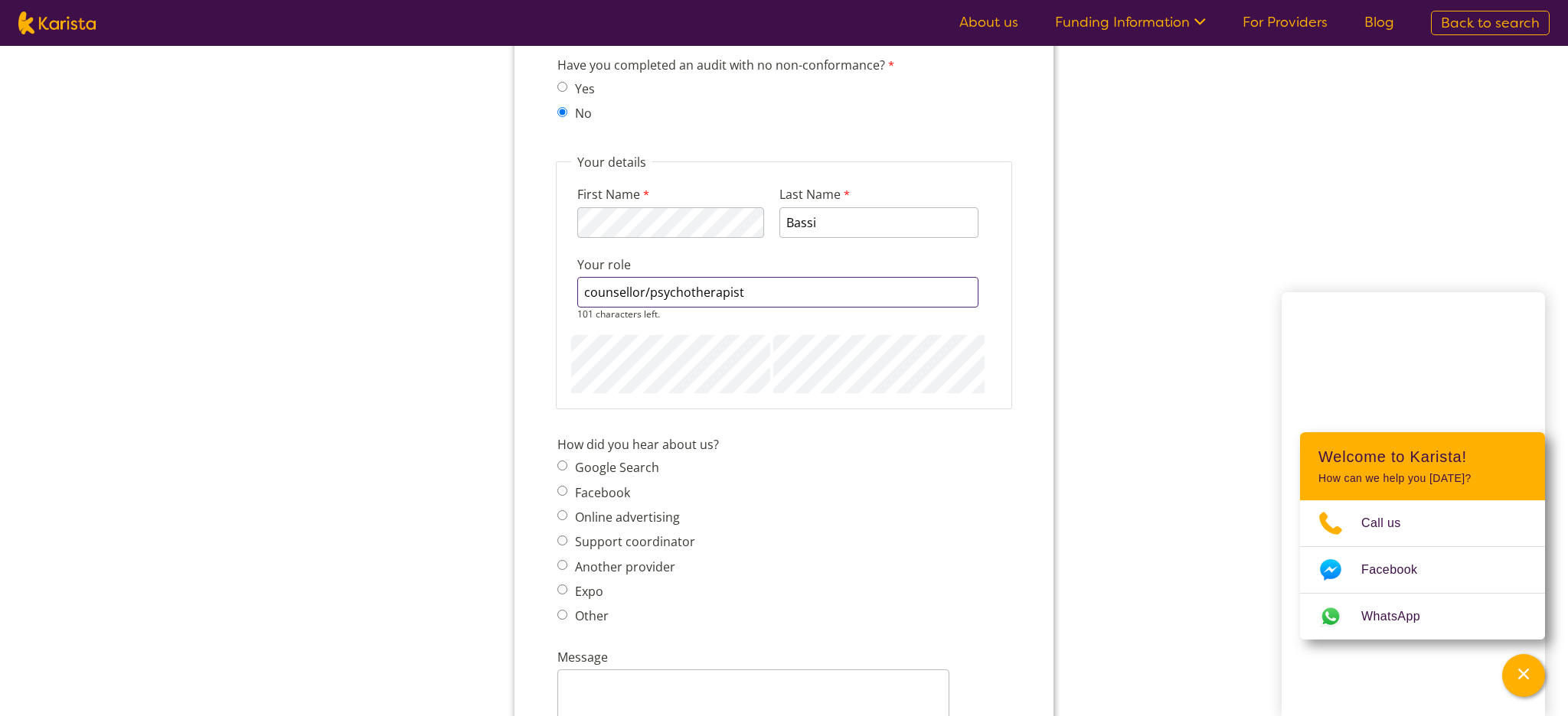
type input "counsellor/psychotherapist"
click at [582, 456] on span "Google Search Facebook Online advertising Support coordinator Another provider …" at bounding box center [631, 541] width 147 height 170
click at [582, 446] on label "Google Search" at bounding box center [615, 454] width 89 height 17
click at [567, 448] on input "Google Search" at bounding box center [562, 452] width 10 height 10
radio input "true"
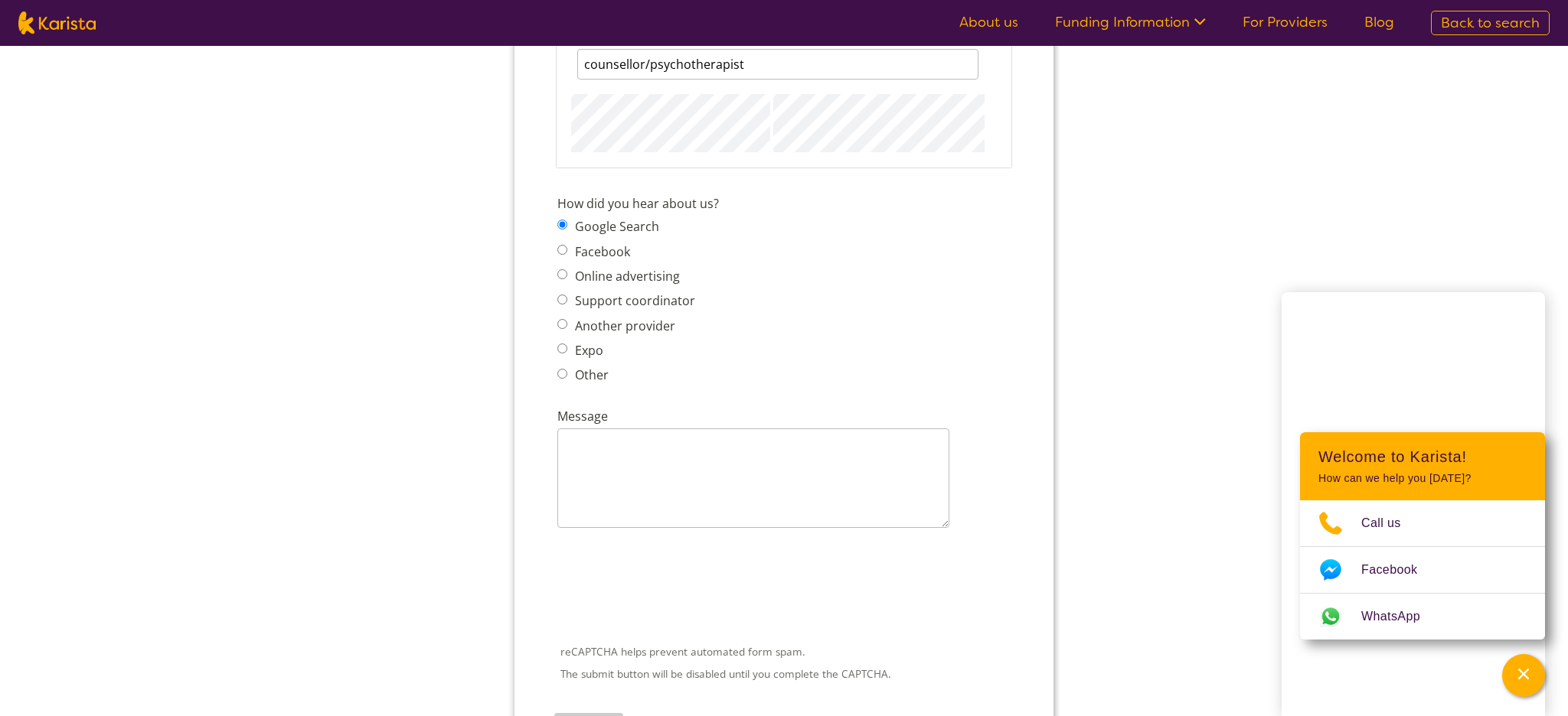
scroll to position [1854, 0]
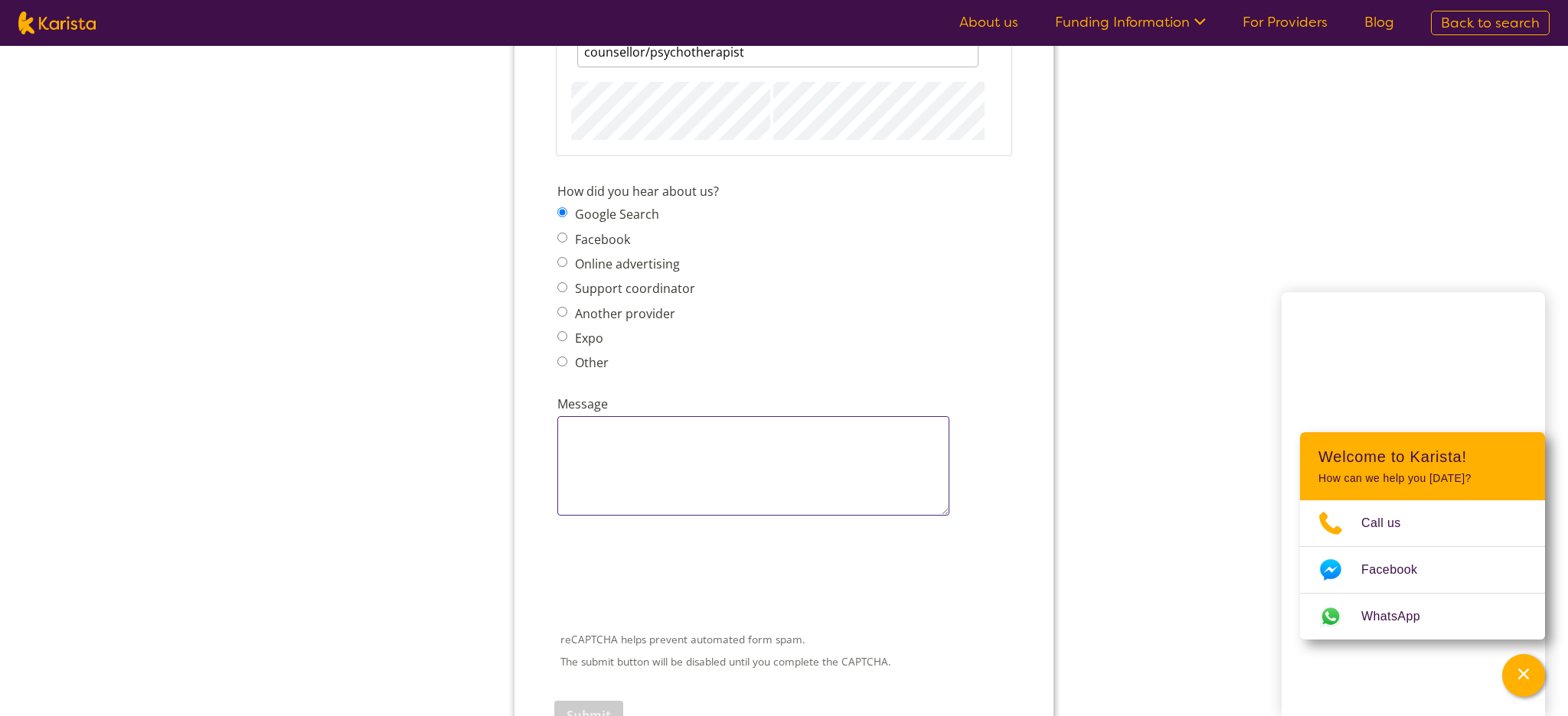
click at [629, 416] on textarea "Message" at bounding box center [754, 465] width 392 height 100
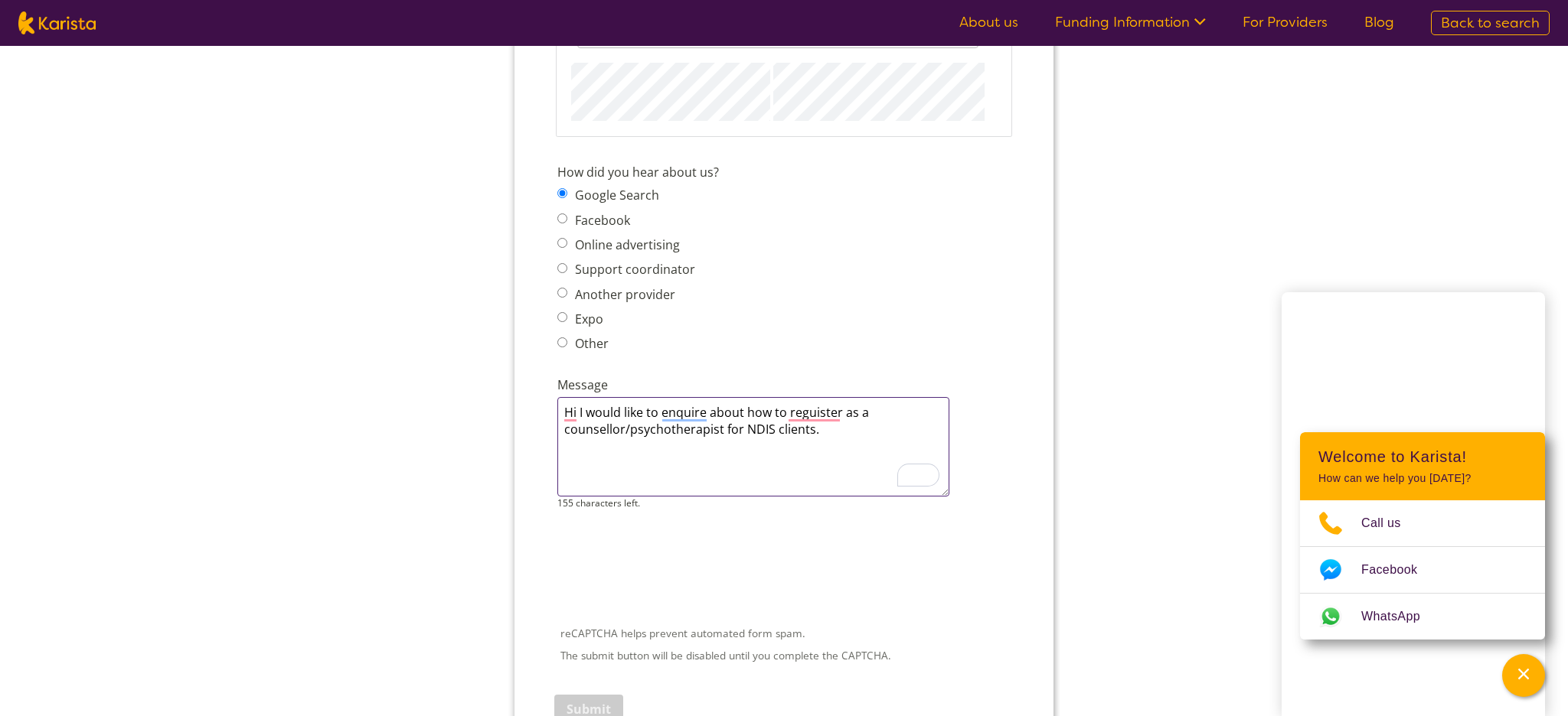
scroll to position [1875, 0]
click at [823, 396] on textarea "Hi I would like to enquire about how to reguister as a counsellor/psychotherapi…" at bounding box center [754, 445] width 392 height 100
click at [695, 396] on textarea "Hi I would like to enquire about how to register as a counsellor/psychotherapis…" at bounding box center [754, 445] width 392 height 100
type textarea "Hi I would like to enquire about how to register as a counsellor/psychotherapis…"
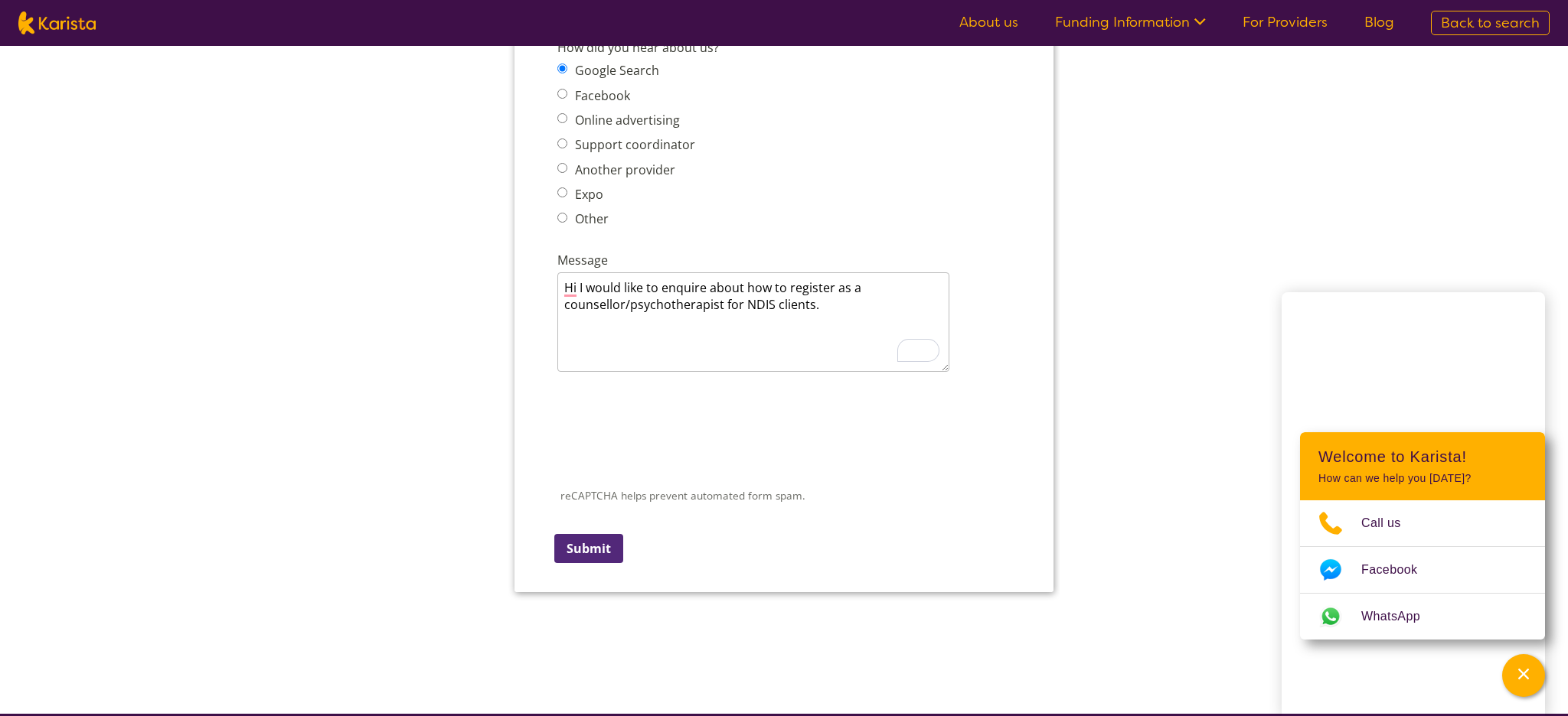
scroll to position [2021, 0]
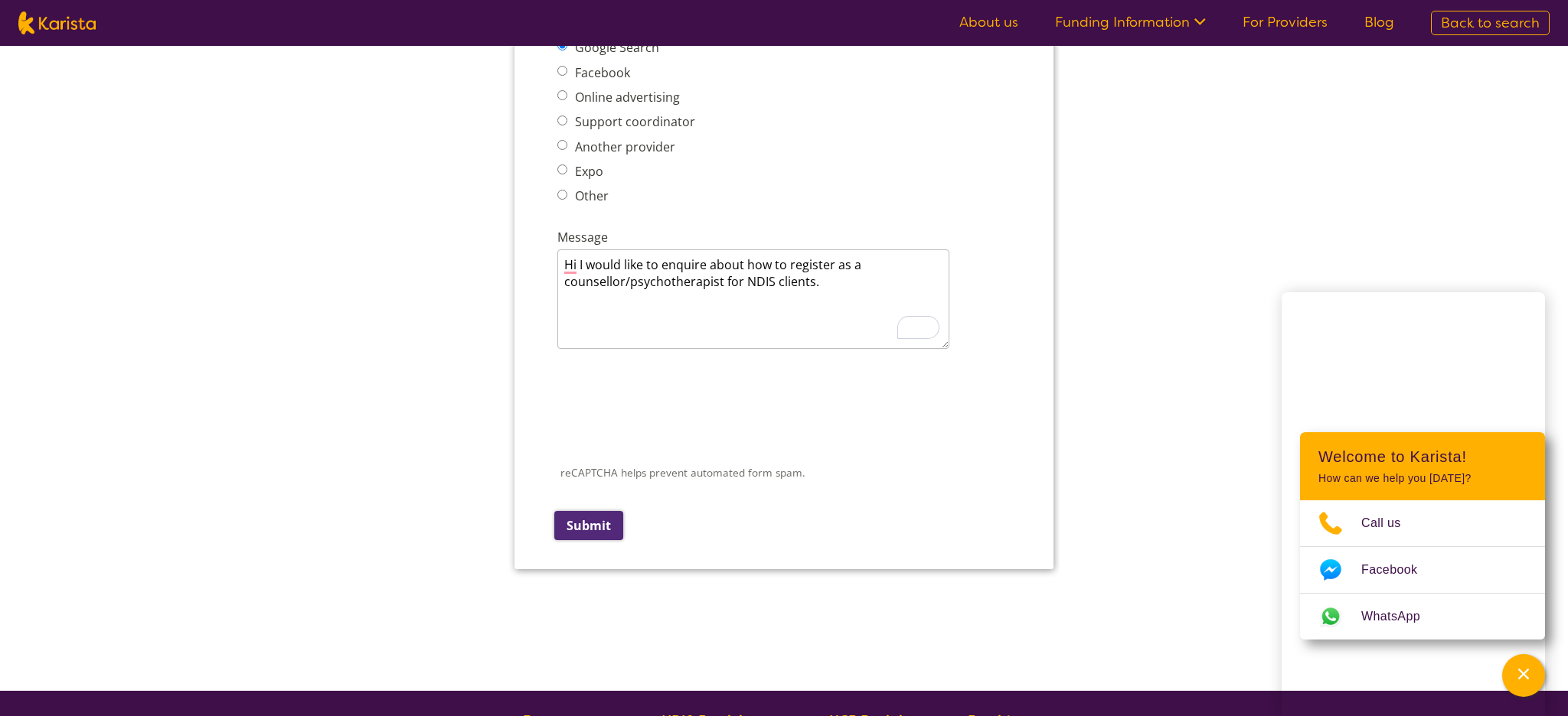
click at [594, 511] on input "Submit" at bounding box center [588, 525] width 69 height 29
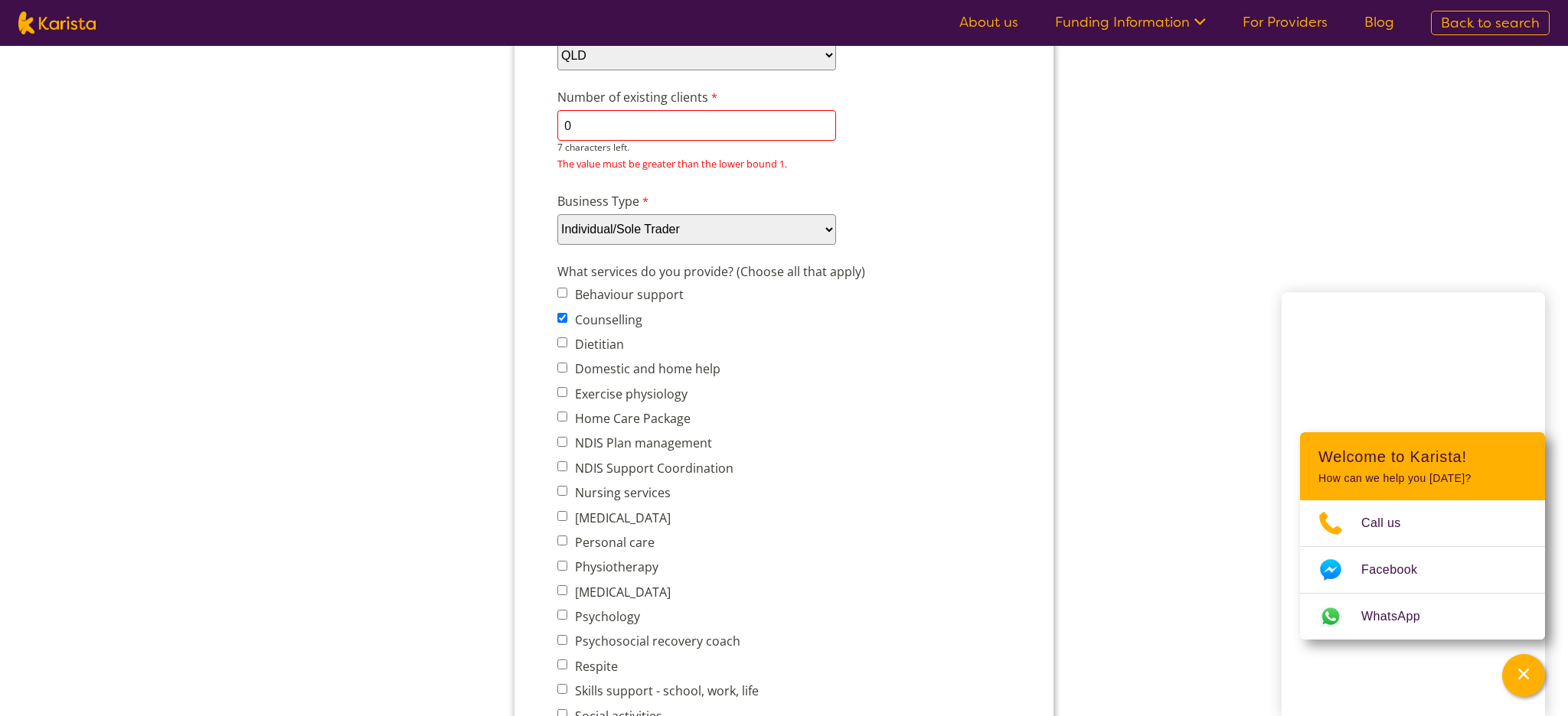
scroll to position [417, 0]
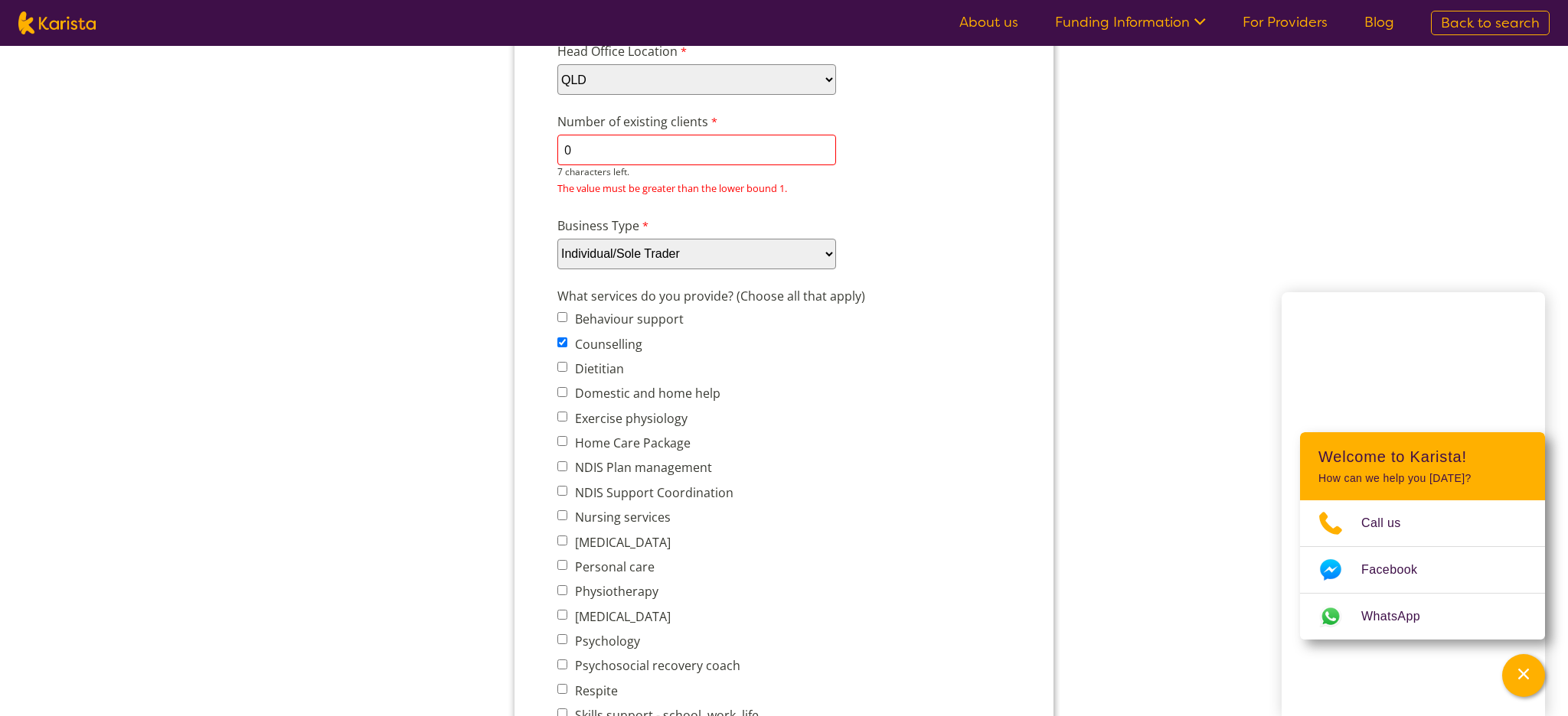
click at [587, 150] on input "0" at bounding box center [696, 150] width 278 height 31
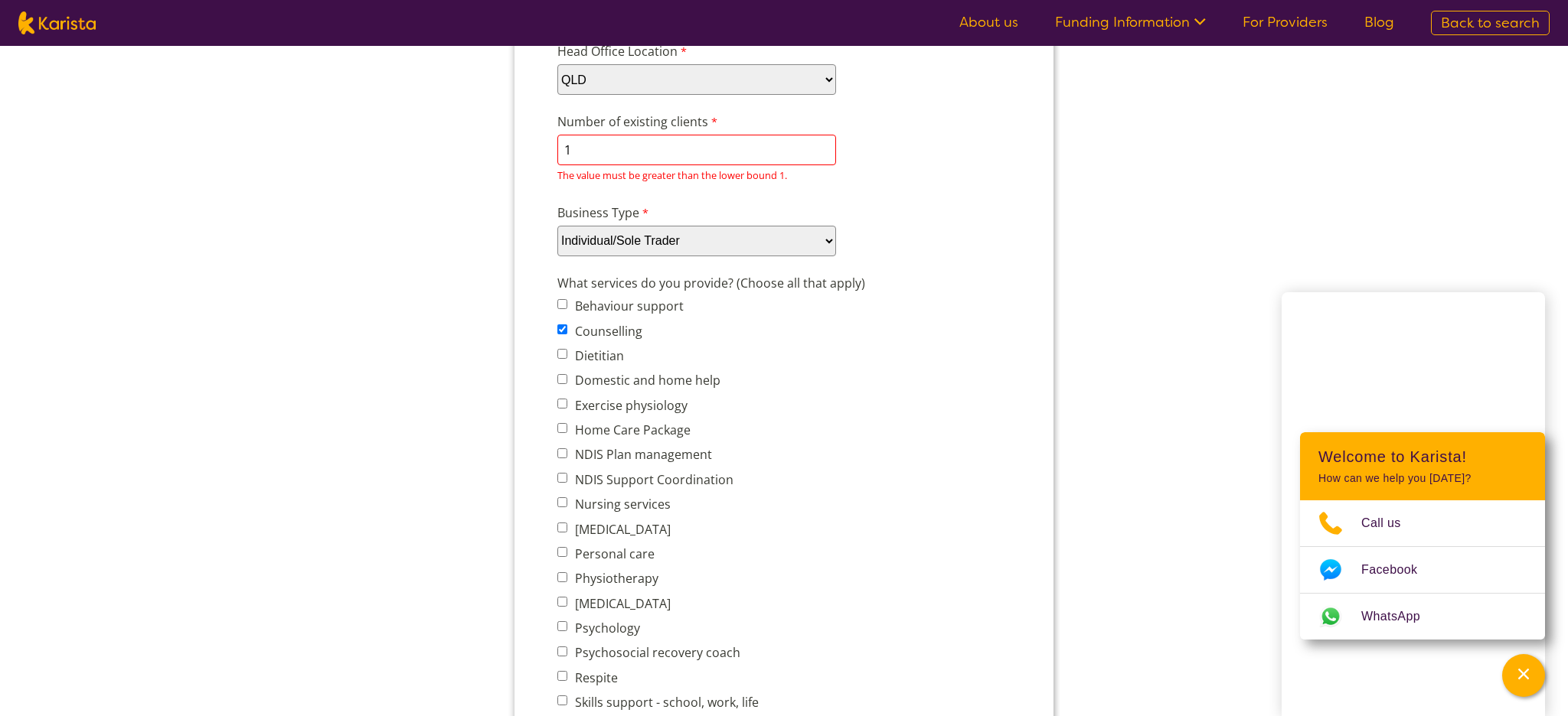
click at [733, 358] on span "Dietitian" at bounding box center [663, 356] width 210 height 21
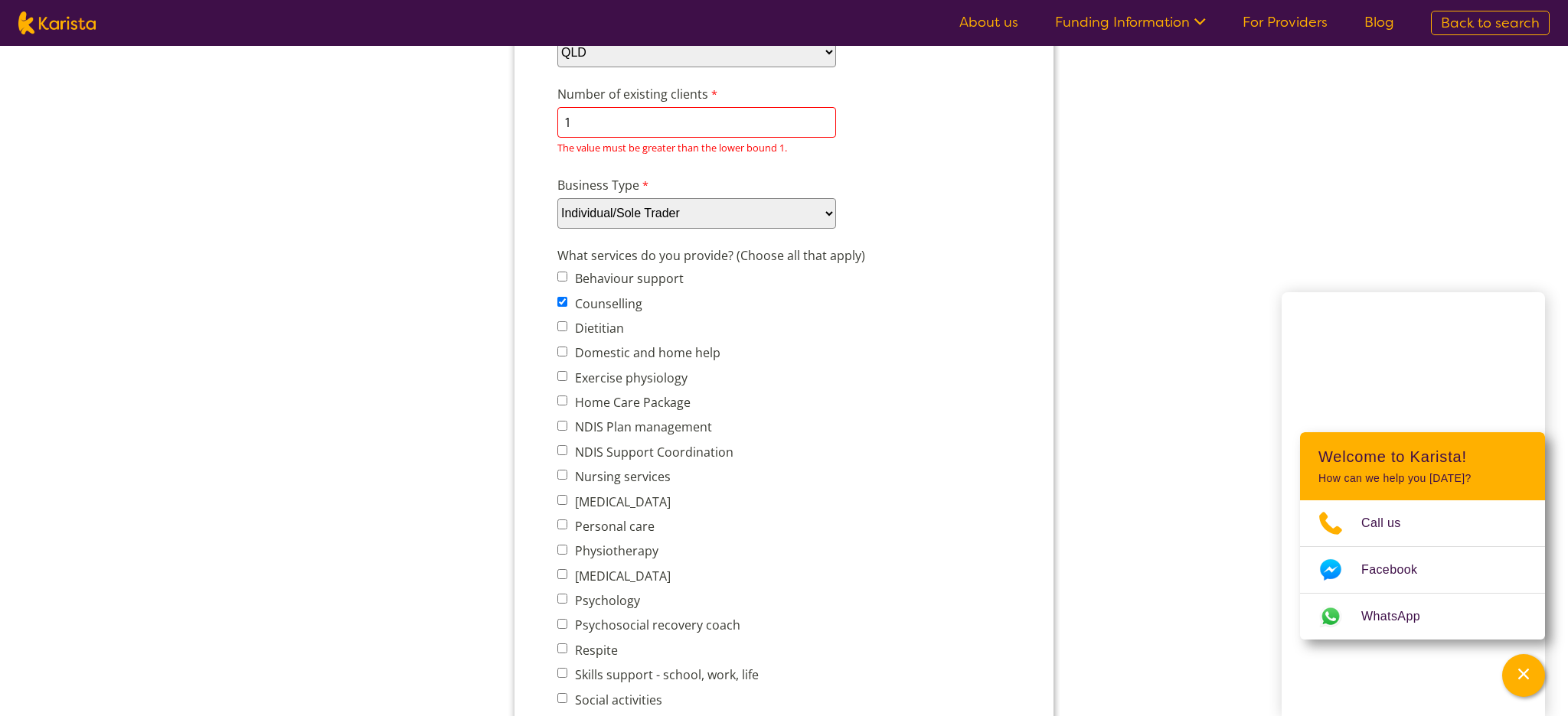
scroll to position [445, 0]
click at [572, 127] on input "1" at bounding box center [696, 121] width 278 height 31
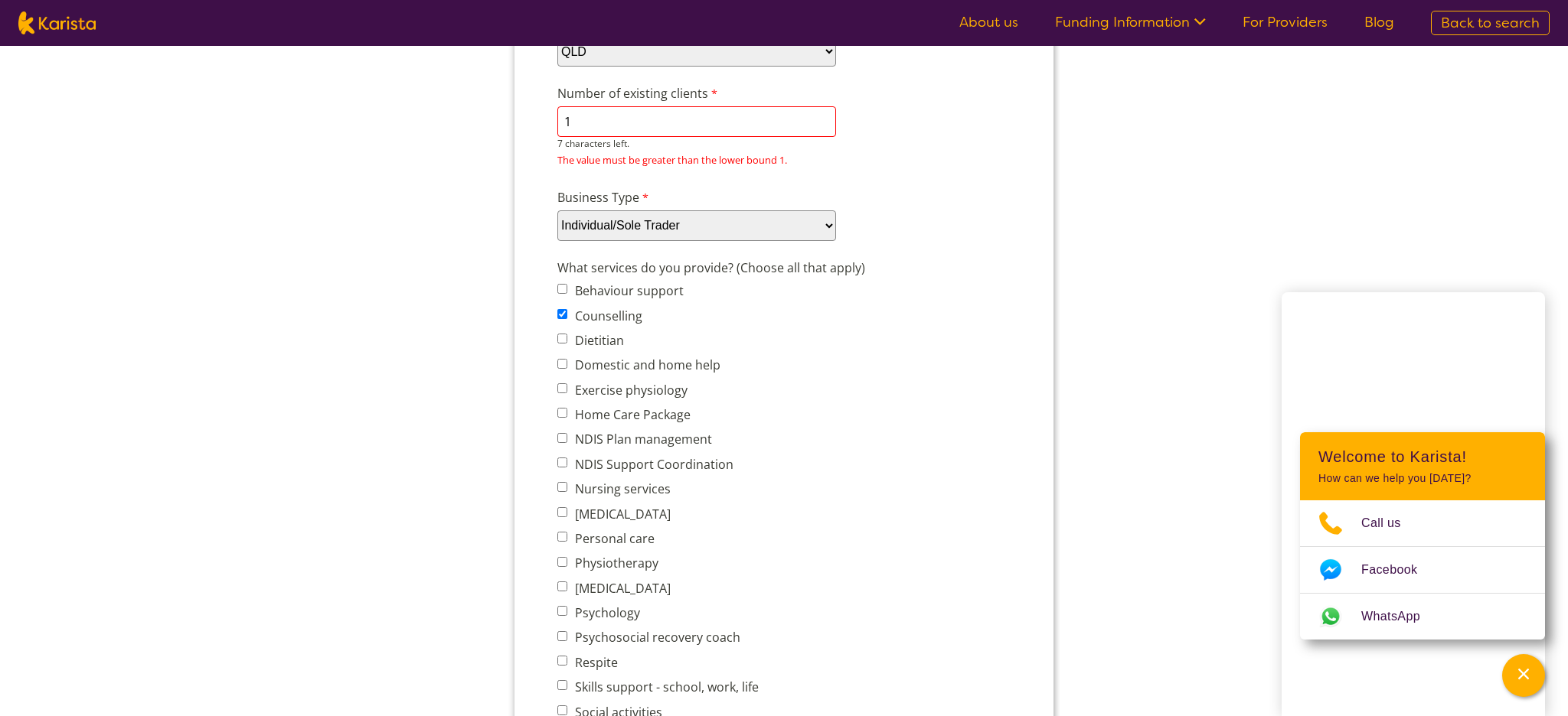
click at [572, 127] on input "1" at bounding box center [696, 121] width 278 height 31
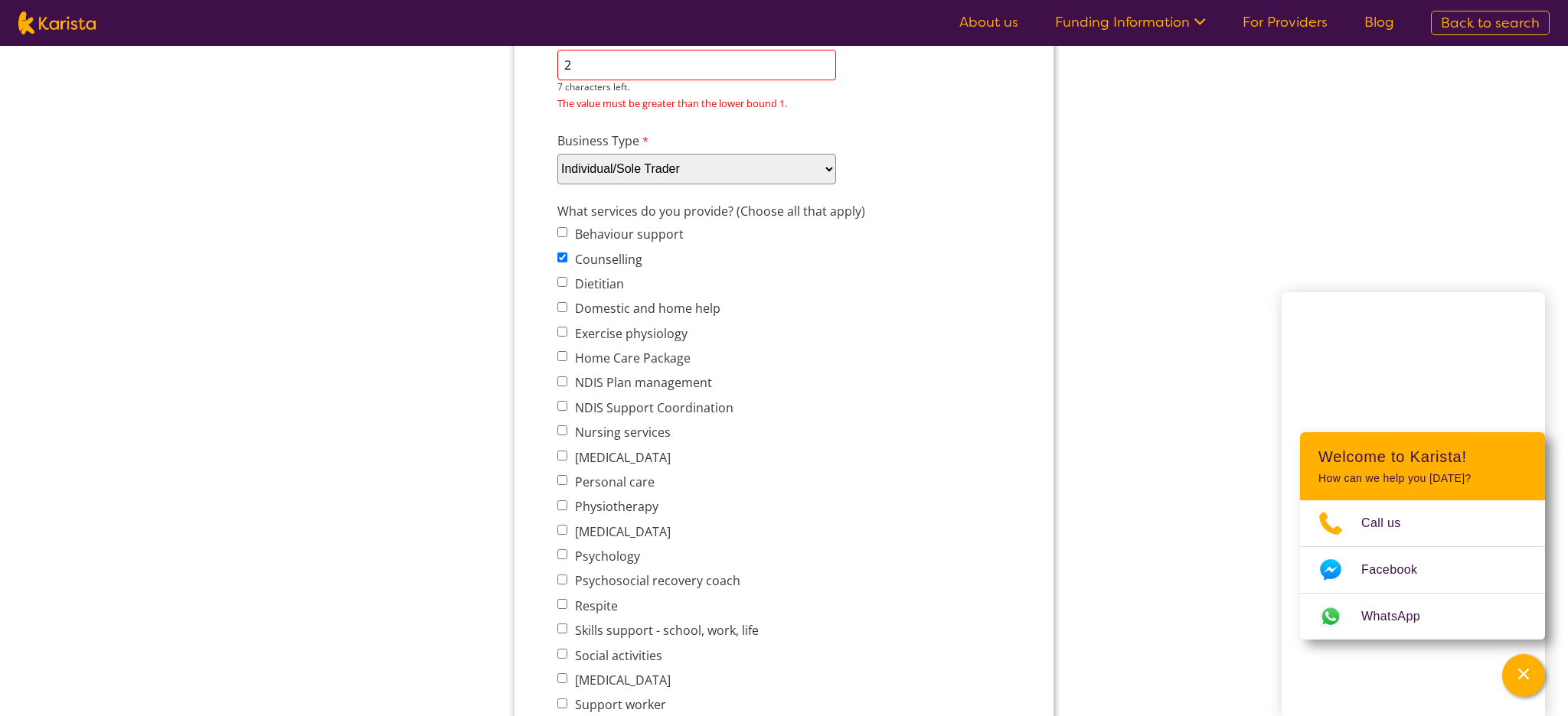
scroll to position [483, 0]
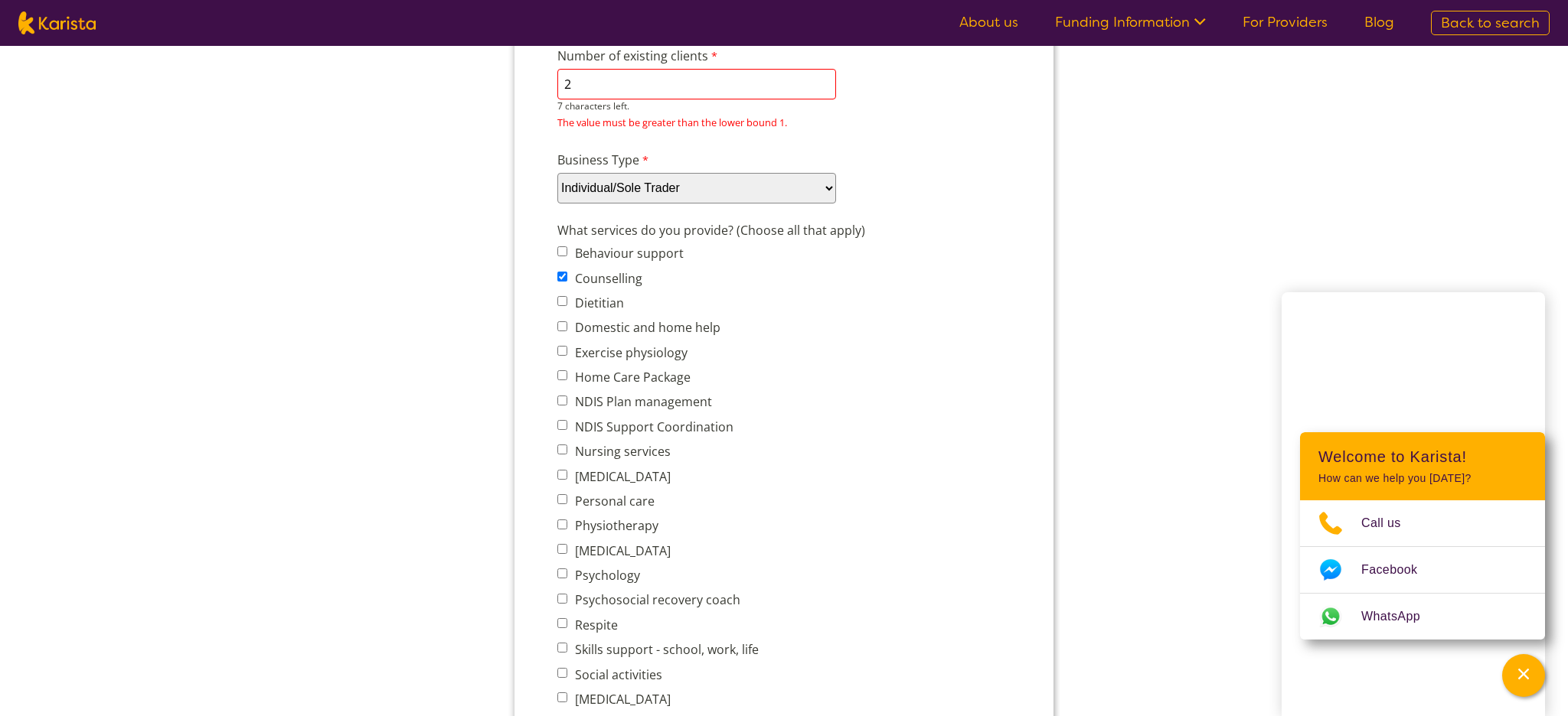
type input "2"
click at [854, 437] on div "What services do you provide? (Choose all that apply) Behaviour support Counsel…" at bounding box center [784, 504] width 466 height 572
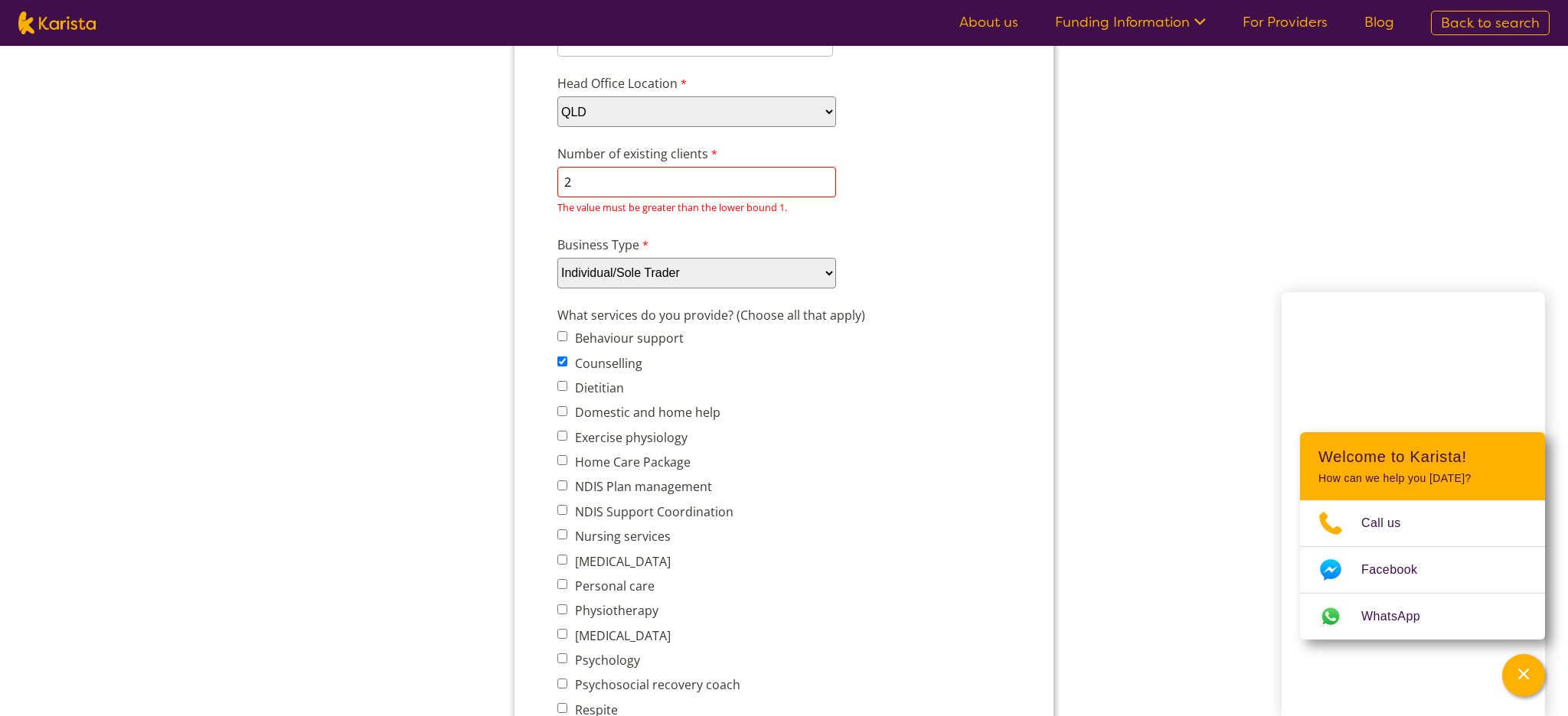
scroll to position [372, 0]
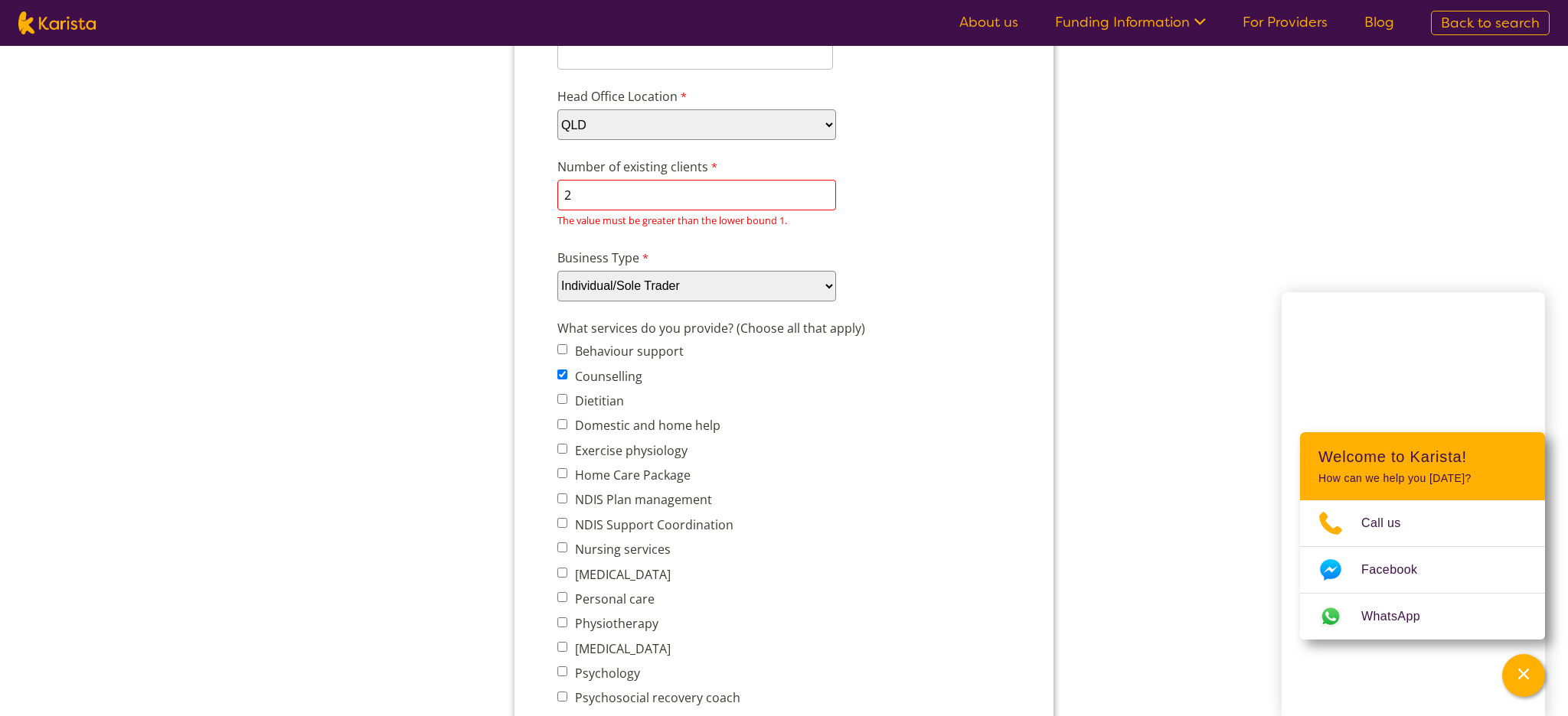
click at [603, 187] on input "2" at bounding box center [696, 195] width 278 height 31
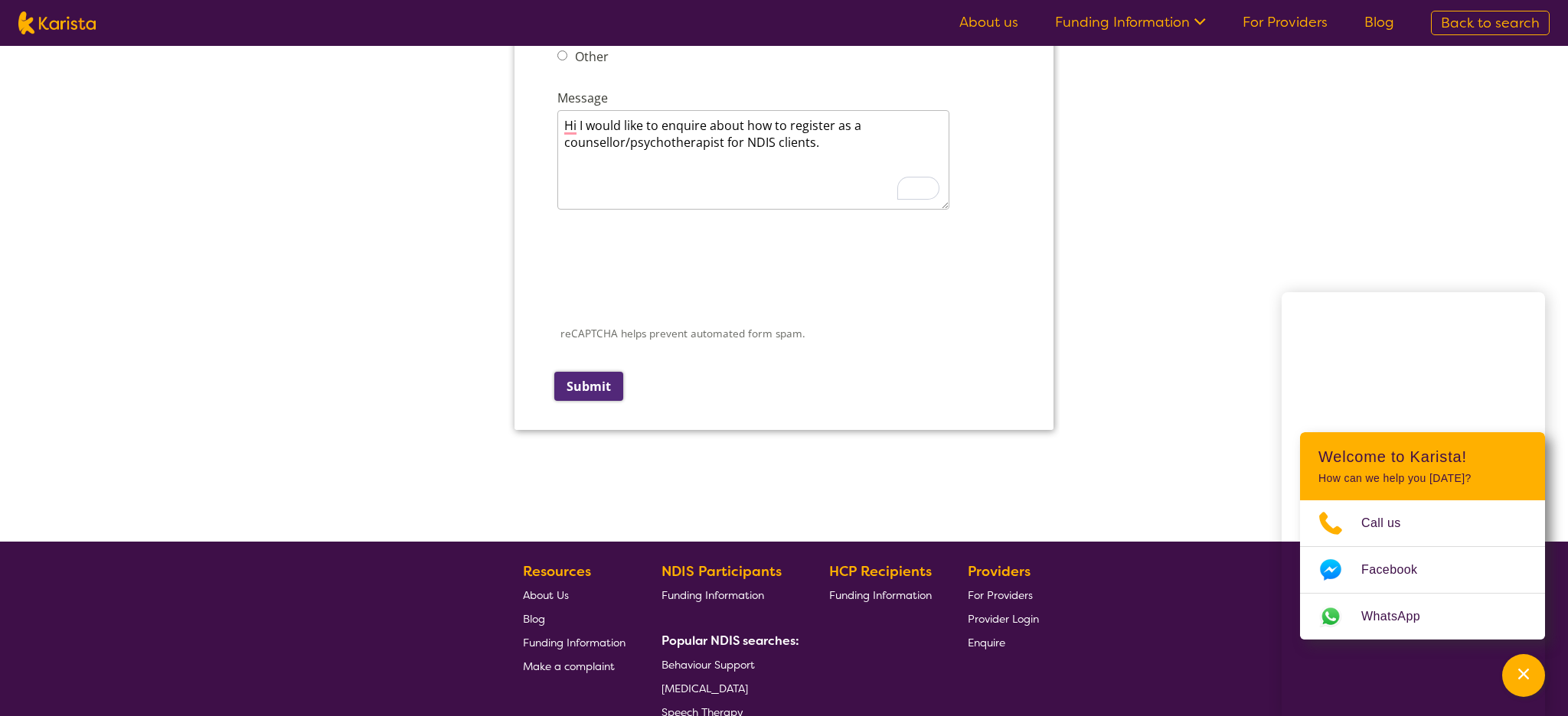
click at [602, 387] on div "reCAPTCHA helps prevent automated form spam. The submit button will be disabled…" at bounding box center [784, 312] width 466 height 198
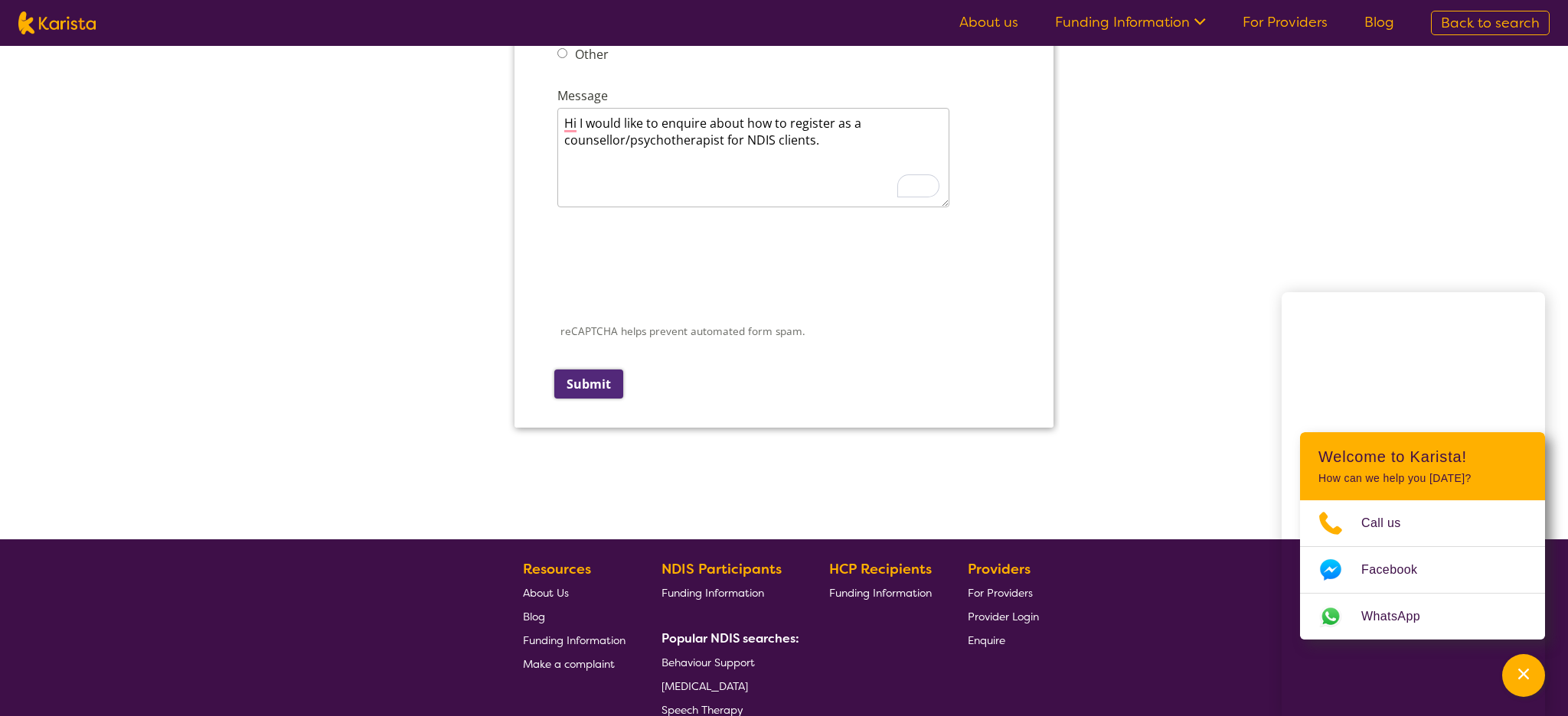
click at [602, 370] on input "Submit" at bounding box center [588, 384] width 69 height 29
